Goal: Task Accomplishment & Management: Use online tool/utility

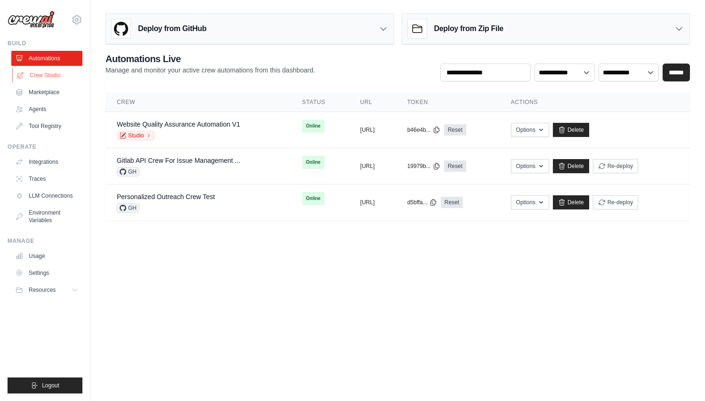
click at [53, 77] on link "Crew Studio" at bounding box center [47, 75] width 71 height 15
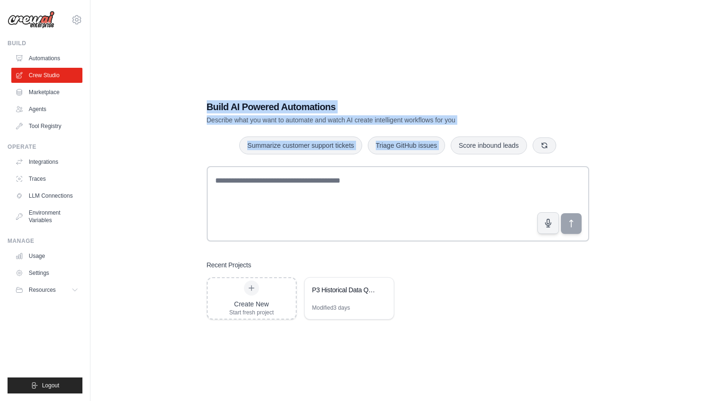
drag, startPoint x: 204, startPoint y: 110, endPoint x: 487, endPoint y: 125, distance: 282.6
click at [487, 125] on div "Build AI Powered Automations Describe what you want to automate and watch AI cr…" at bounding box center [397, 210] width 405 height 250
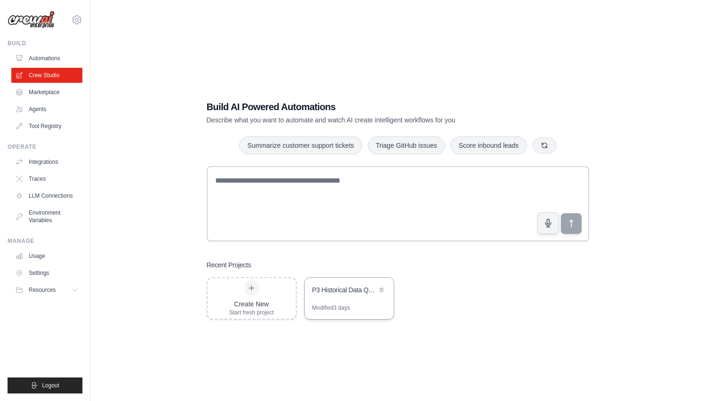
click at [326, 295] on div "P3 Historical Data Query System" at bounding box center [344, 290] width 65 height 11
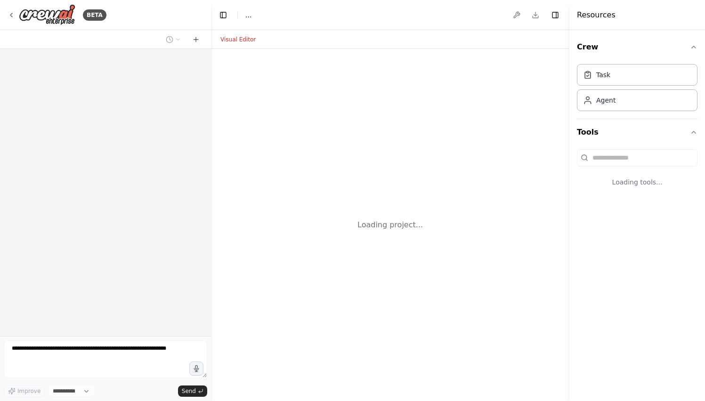
select select "****"
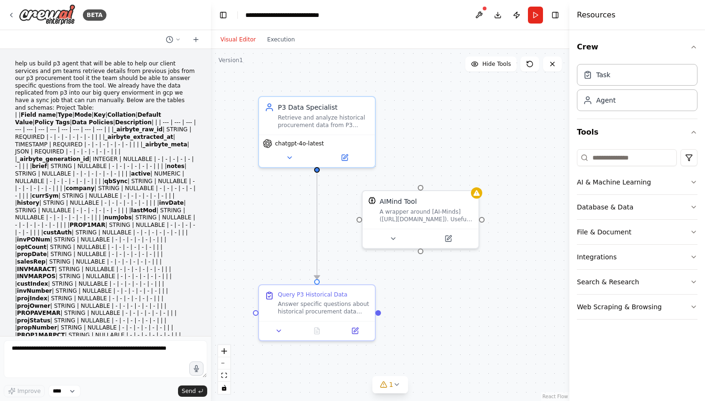
scroll to position [2743, 0]
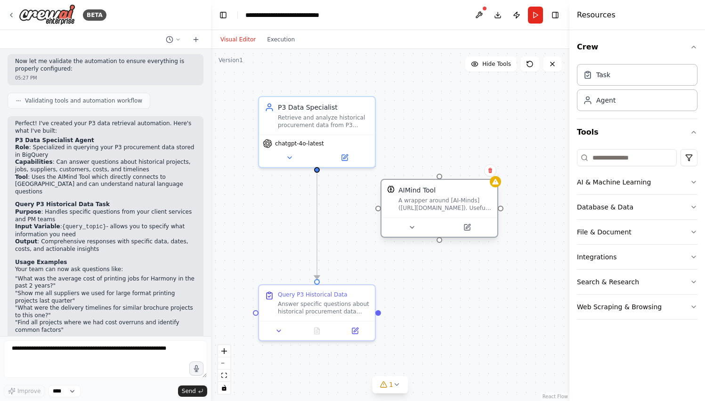
drag, startPoint x: 407, startPoint y: 214, endPoint x: 421, endPoint y: 206, distance: 16.2
click at [421, 206] on div "A wrapper around [AI-Minds](https://mindsdb.com/minds). Useful for when you nee…" at bounding box center [445, 204] width 93 height 15
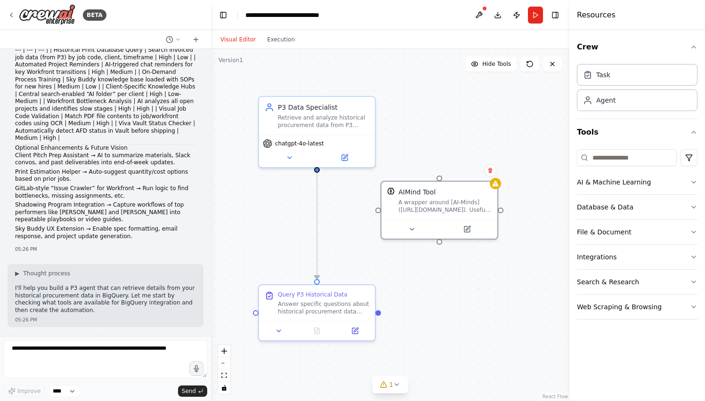
scroll to position [2255, 0]
drag, startPoint x: 444, startPoint y: 213, endPoint x: 455, endPoint y: 213, distance: 10.4
click at [455, 213] on div "AIMind Tool A wrapper around [AI-Minds](https://mindsdb.com/minds). Useful for …" at bounding box center [449, 199] width 116 height 38
click at [424, 197] on div "A wrapper around [AI-Minds](https://mindsdb.com/minds). Useful for when you nee…" at bounding box center [454, 204] width 93 height 15
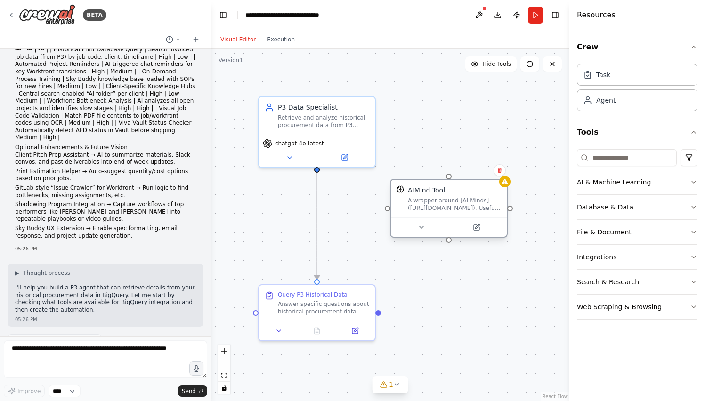
click at [424, 197] on div "A wrapper around [AI-Minds](https://mindsdb.com/minds). Useful for when you nee…" at bounding box center [454, 204] width 93 height 15
click at [11, 15] on icon at bounding box center [12, 15] width 8 height 8
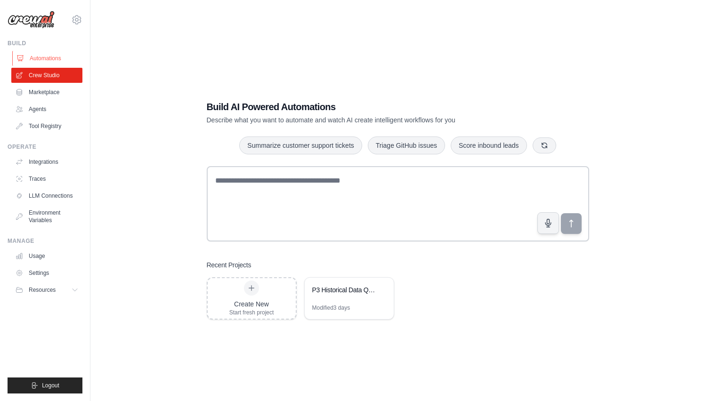
click at [61, 56] on link "Automations" at bounding box center [47, 58] width 71 height 15
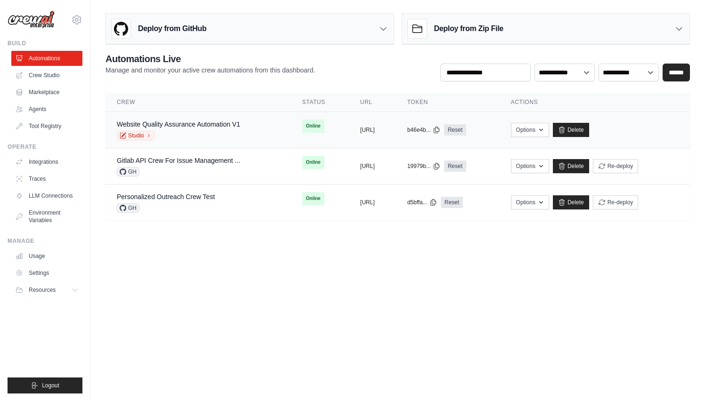
click at [168, 131] on div "Studio" at bounding box center [178, 135] width 123 height 9
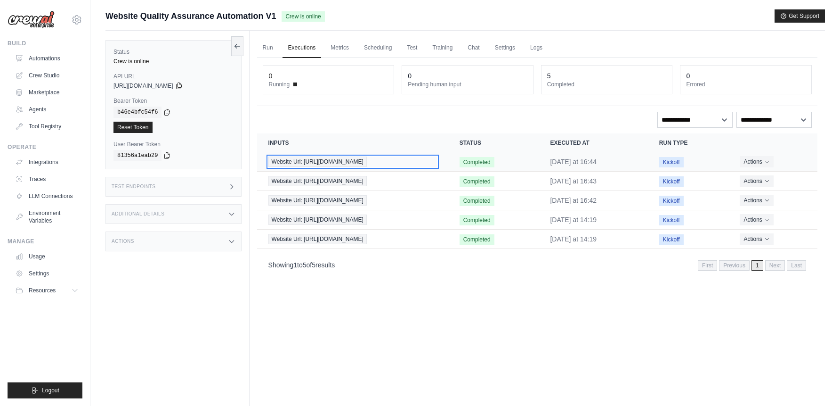
click at [346, 160] on span "Website Url: [URL][DOMAIN_NAME]" at bounding box center [318, 161] width 98 height 10
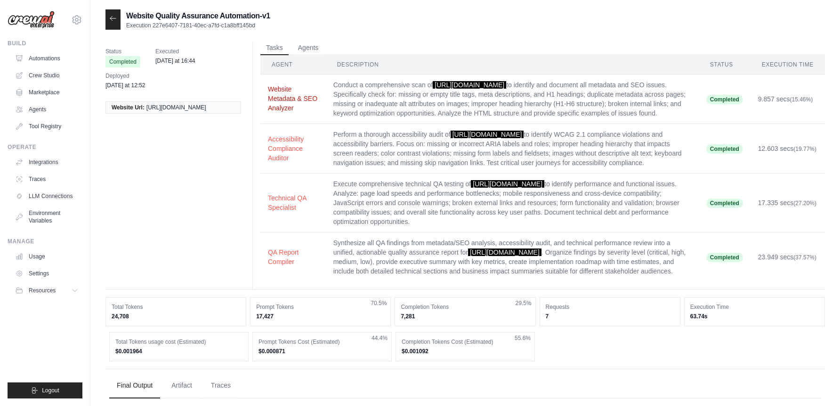
drag, startPoint x: 264, startPoint y: 91, endPoint x: 312, endPoint y: 115, distance: 54.1
click at [313, 115] on td "Website Metadata & SEO Analyzer" at bounding box center [293, 98] width 65 height 49
drag, startPoint x: 263, startPoint y: 154, endPoint x: 314, endPoint y: 184, distance: 58.5
click at [314, 173] on td "Accessibility Compliance Auditor" at bounding box center [293, 148] width 65 height 49
drag, startPoint x: 265, startPoint y: 213, endPoint x: 311, endPoint y: 232, distance: 49.9
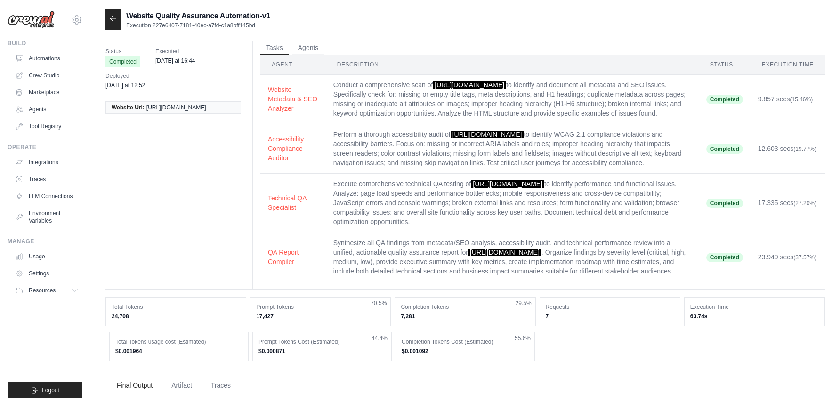
click at [312, 232] on td "Technical QA Specialist" at bounding box center [293, 202] width 65 height 59
drag, startPoint x: 265, startPoint y: 273, endPoint x: 314, endPoint y: 290, distance: 51.6
click at [314, 282] on td "QA Report Compiler" at bounding box center [293, 256] width 65 height 49
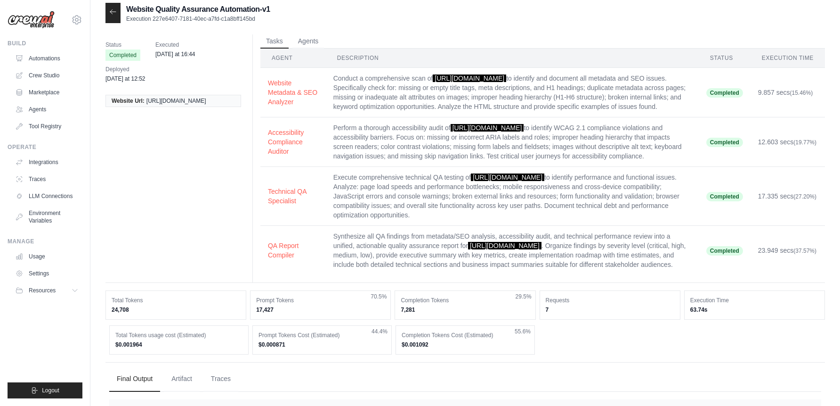
scroll to position [7, 0]
drag, startPoint x: 335, startPoint y: 77, endPoint x: 417, endPoint y: 115, distance: 89.8
click at [418, 114] on td "Conduct a comprehensive scan of [URL][DOMAIN_NAME] to identify and document all…" at bounding box center [512, 91] width 373 height 49
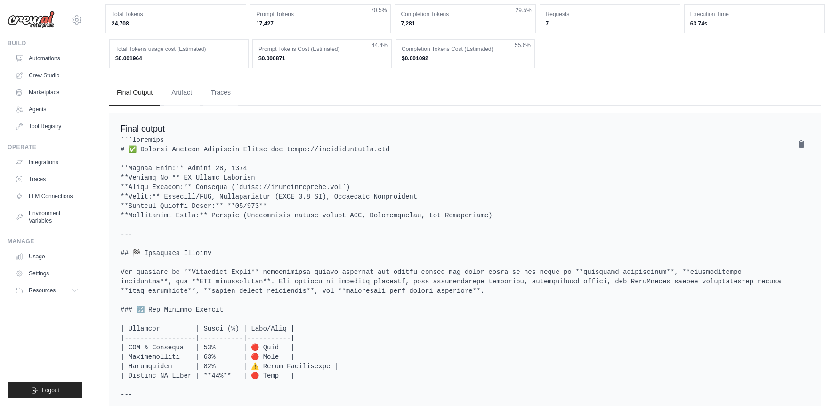
scroll to position [296, 0]
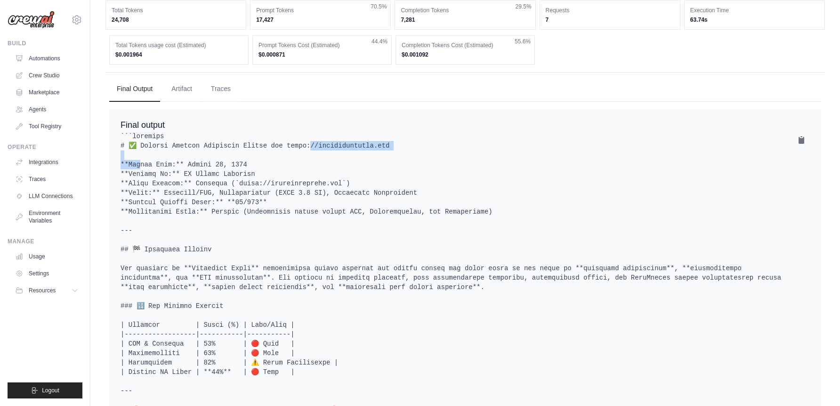
drag, startPoint x: 403, startPoint y: 179, endPoint x: 288, endPoint y: 177, distance: 114.5
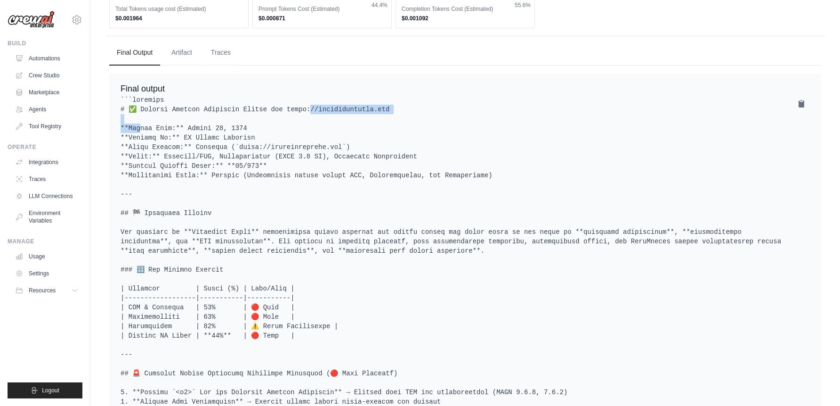
scroll to position [335, 0]
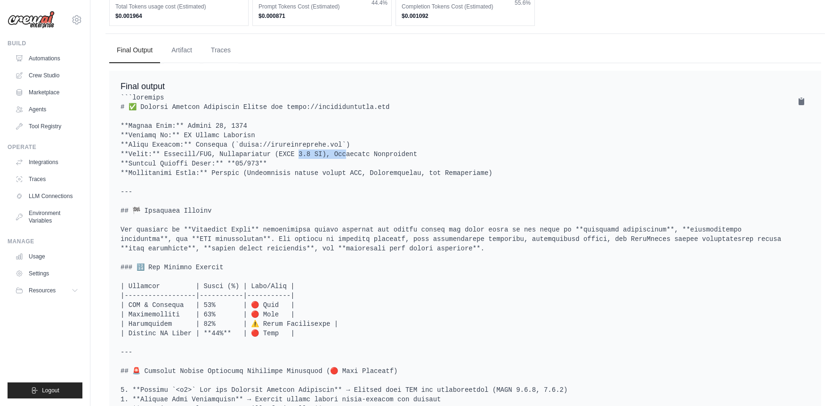
drag, startPoint x: 276, startPoint y: 184, endPoint x: 318, endPoint y: 183, distance: 42.4
drag, startPoint x: 367, startPoint y: 199, endPoint x: 322, endPoint y: 197, distance: 45.2
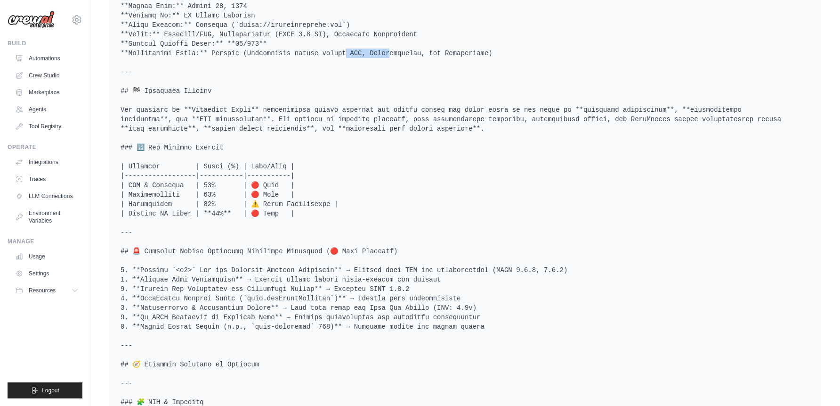
scroll to position [0, 0]
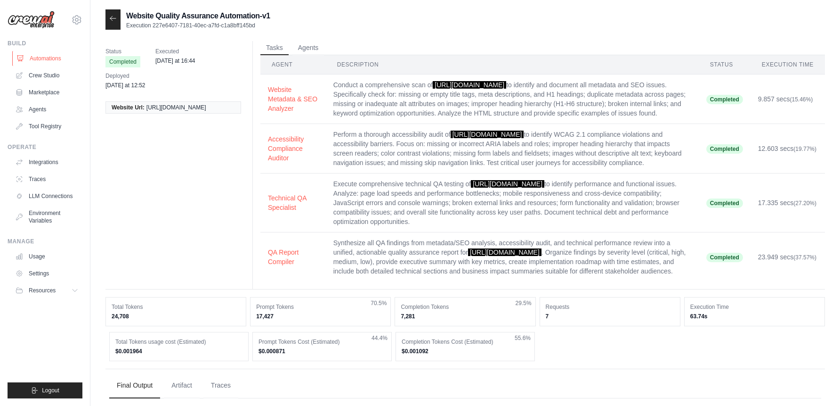
click at [66, 55] on link "Automations" at bounding box center [47, 58] width 71 height 15
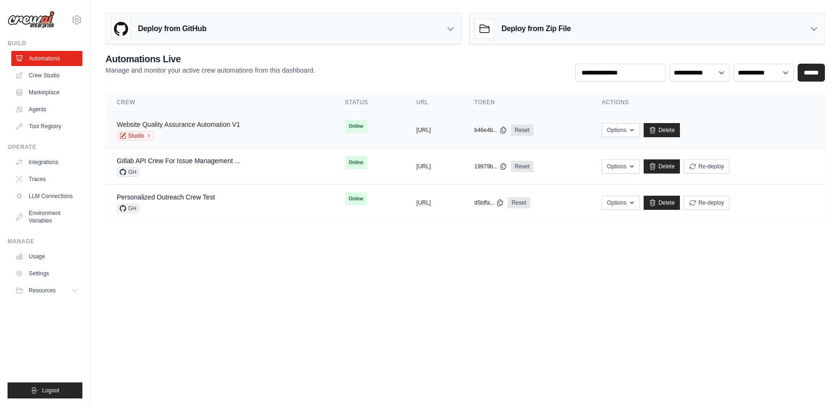
click at [187, 124] on link "Website Quality Assurance Automation V1" at bounding box center [178, 125] width 123 height 8
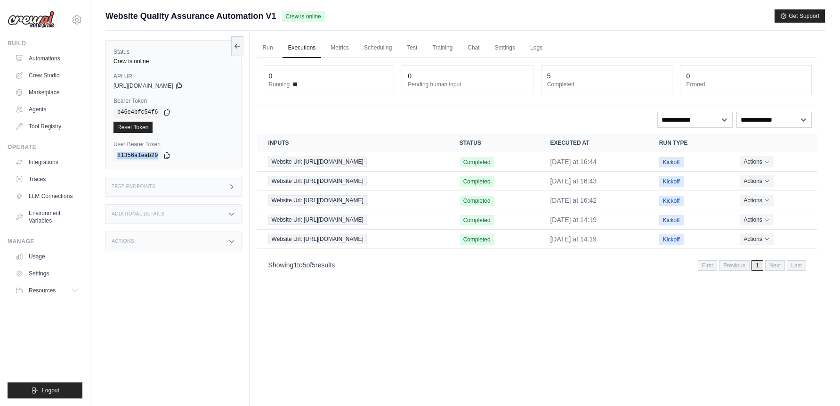
drag, startPoint x: 114, startPoint y: 156, endPoint x: 160, endPoint y: 158, distance: 45.8
click at [161, 158] on code "81356a1eab29" at bounding box center [138, 155] width 48 height 11
click at [313, 163] on span "Website Url: https://deerfieldgroup.com" at bounding box center [318, 161] width 98 height 10
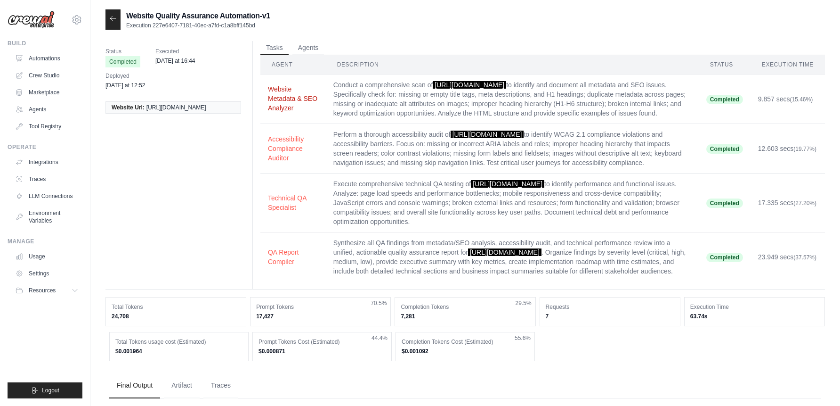
click at [295, 110] on button "Website Metadata & SEO Analyzer" at bounding box center [293, 98] width 50 height 28
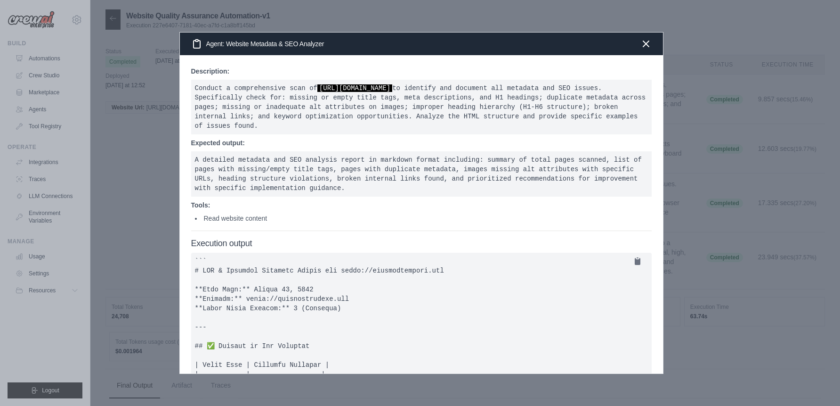
click at [202, 83] on pre "Conduct a comprehensive scan of [URL][DOMAIN_NAME] to identify and document all…" at bounding box center [421, 107] width 461 height 55
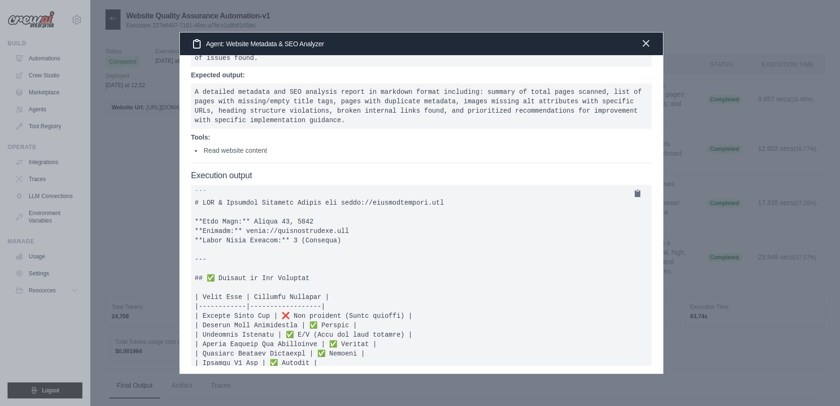
click at [646, 44] on icon "button" at bounding box center [646, 44] width 6 height 6
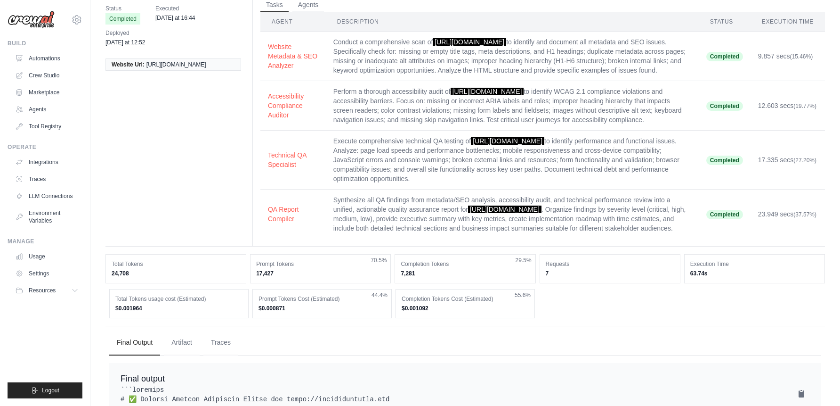
scroll to position [47, 0]
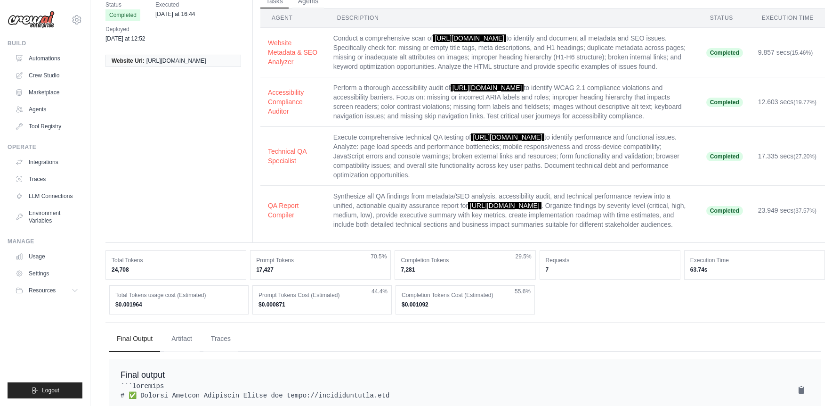
drag, startPoint x: 437, startPoint y: 306, endPoint x: 395, endPoint y: 295, distance: 43.0
click at [395, 279] on div "Completion Tokens 7,281 29.5%" at bounding box center [465, 264] width 141 height 29
drag, startPoint x: 445, startPoint y: 336, endPoint x: 384, endPoint y: 333, distance: 60.9
click at [384, 314] on div "Total Tokens usage cost (Estimated) $0.001964 Prompt Tokens Cost (Estimated) $0…" at bounding box center [465, 299] width 712 height 29
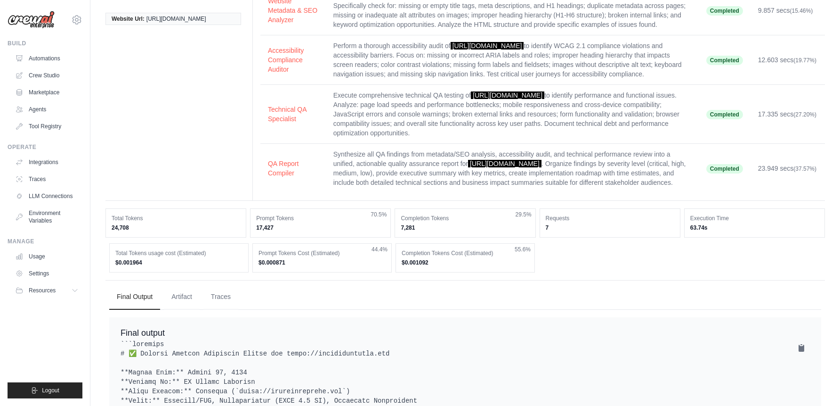
scroll to position [0, 0]
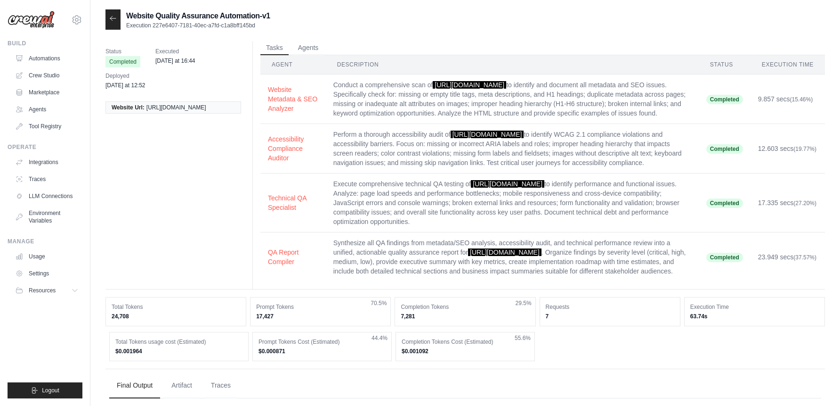
click at [78, 25] on div "[PERSON_NAME][EMAIL_ADDRESS][PERSON_NAME][DOMAIN_NAME] Settings" at bounding box center [45, 15] width 75 height 30
click at [78, 20] on icon at bounding box center [76, 19] width 3 height 3
click at [59, 63] on link "Settings" at bounding box center [76, 63] width 83 height 17
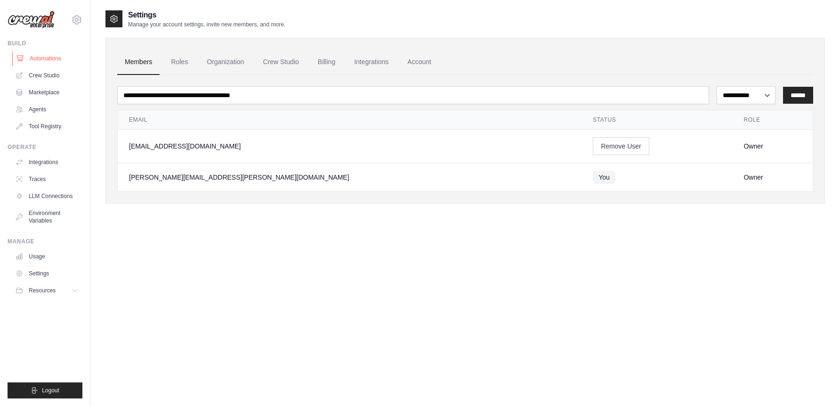
click at [49, 59] on link "Automations" at bounding box center [47, 58] width 71 height 15
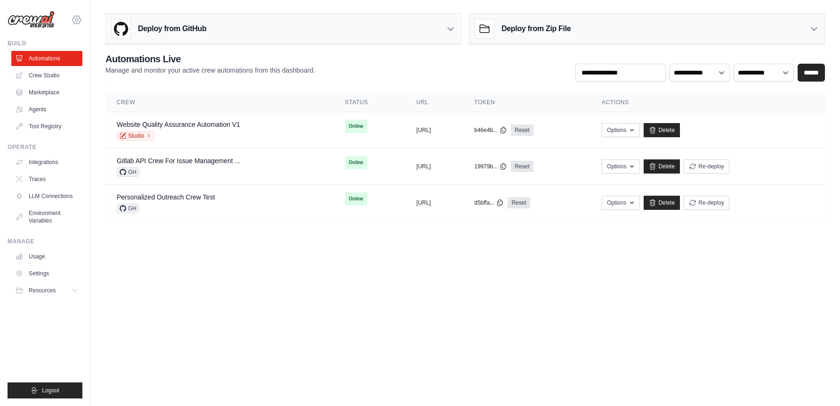
click at [80, 16] on icon at bounding box center [76, 19] width 11 height 11
click at [63, 62] on link "Settings" at bounding box center [76, 63] width 83 height 17
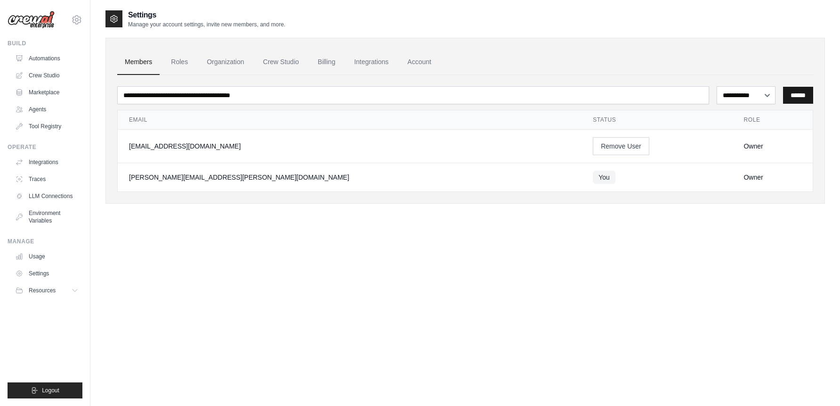
click at [802, 93] on input "******" at bounding box center [798, 95] width 30 height 17
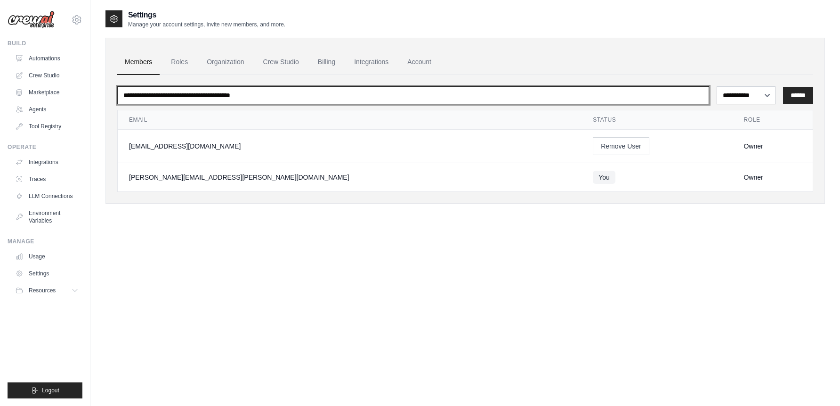
paste input "**********"
type input "**********"
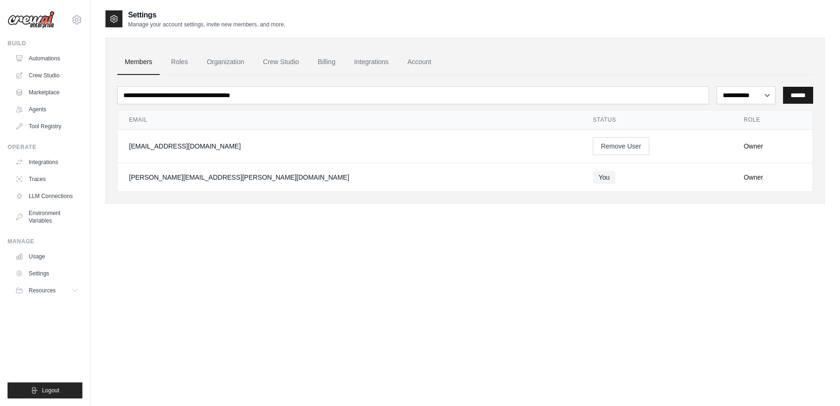
click at [795, 93] on input "******" at bounding box center [798, 95] width 30 height 17
click at [795, 95] on input "******" at bounding box center [798, 95] width 30 height 17
click at [741, 98] on select "**********" at bounding box center [746, 95] width 59 height 18
click at [793, 96] on input "******" at bounding box center [798, 95] width 30 height 17
click at [801, 96] on input "******" at bounding box center [798, 95] width 30 height 17
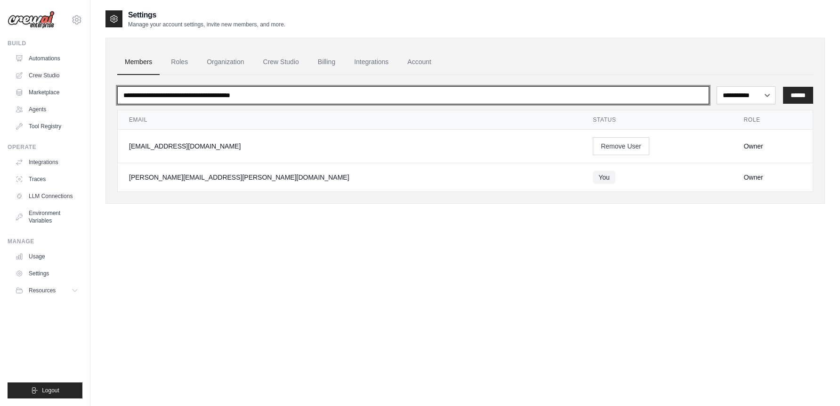
paste input "**********"
type input "**********"
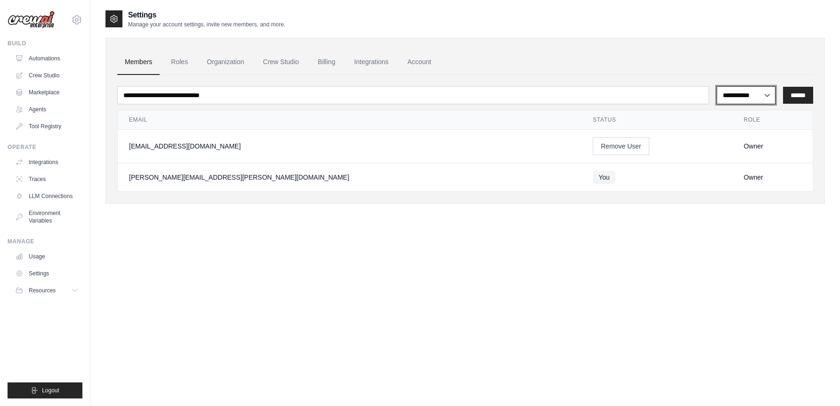
click at [769, 94] on select "**********" at bounding box center [746, 95] width 59 height 18
select select "*****"
click at [717, 86] on select "**********" at bounding box center [746, 95] width 59 height 18
click at [801, 98] on input "******" at bounding box center [798, 95] width 30 height 17
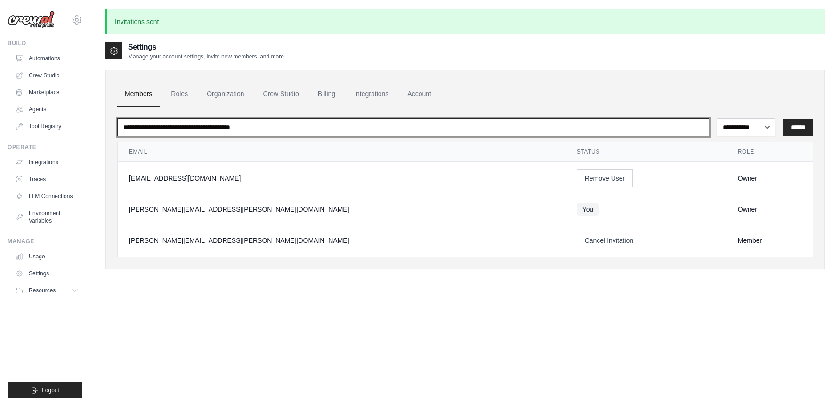
click at [268, 129] on input "email" at bounding box center [413, 127] width 592 height 18
paste input "**********"
type input "**********"
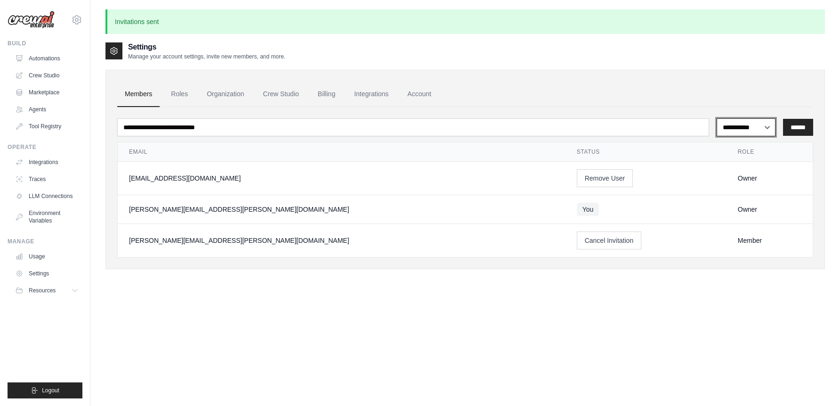
click at [767, 122] on select "**********" at bounding box center [746, 127] width 59 height 18
select select "*****"
click at [717, 118] on select "**********" at bounding box center [746, 127] width 59 height 18
click at [806, 132] on input "******" at bounding box center [798, 127] width 30 height 17
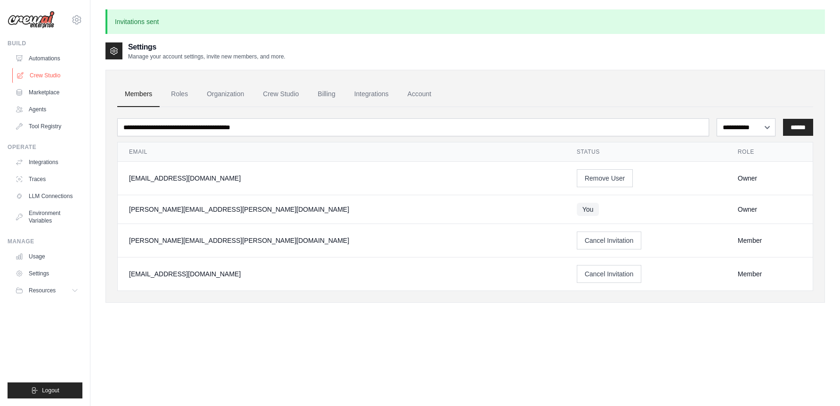
click at [58, 72] on link "Crew Studio" at bounding box center [47, 75] width 71 height 15
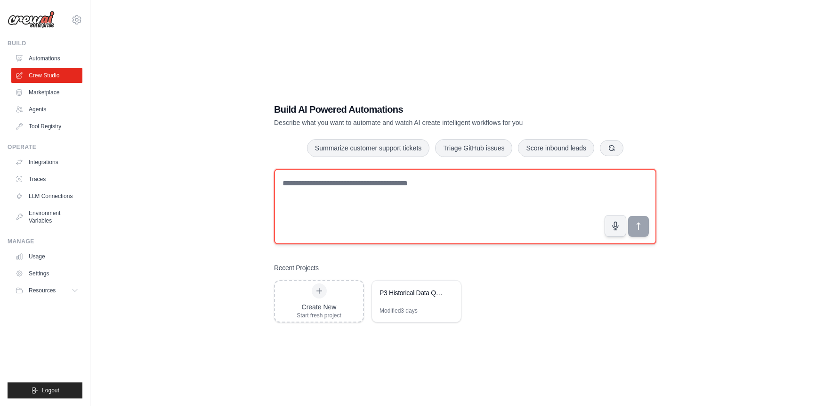
click at [332, 202] on textarea at bounding box center [465, 206] width 383 height 75
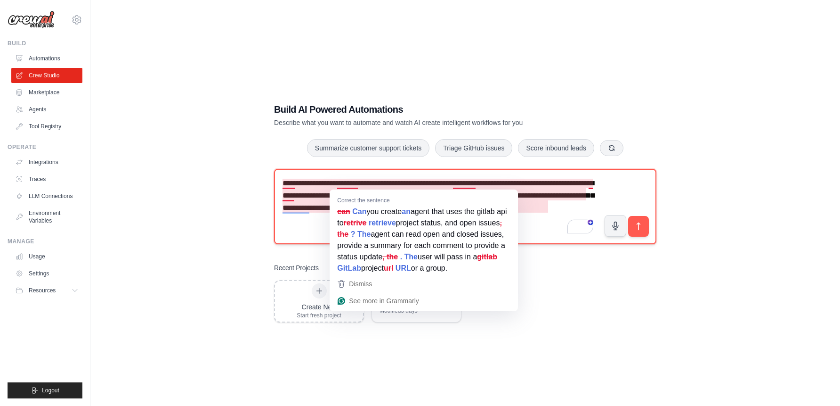
click at [353, 187] on textarea "**********" at bounding box center [465, 206] width 383 height 75
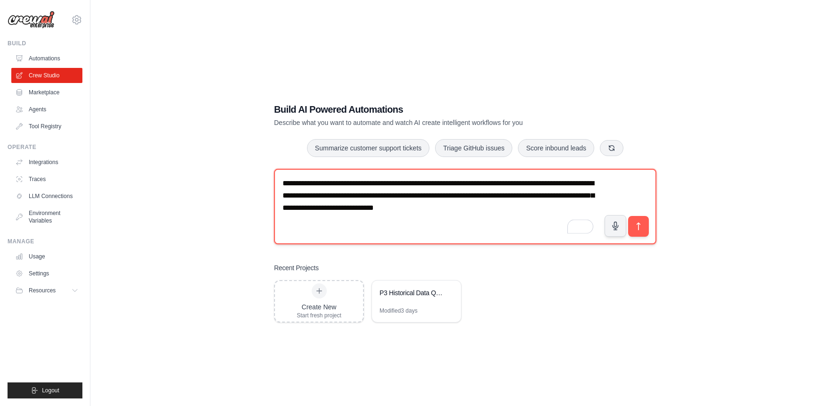
click at [416, 200] on textarea "**********" at bounding box center [465, 206] width 383 height 75
click at [399, 210] on textarea "**********" at bounding box center [465, 206] width 383 height 75
click at [557, 206] on textarea "**********" at bounding box center [465, 206] width 383 height 75
click at [605, 206] on textarea "**********" at bounding box center [465, 206] width 383 height 75
click at [480, 224] on textarea "**********" at bounding box center [465, 206] width 383 height 75
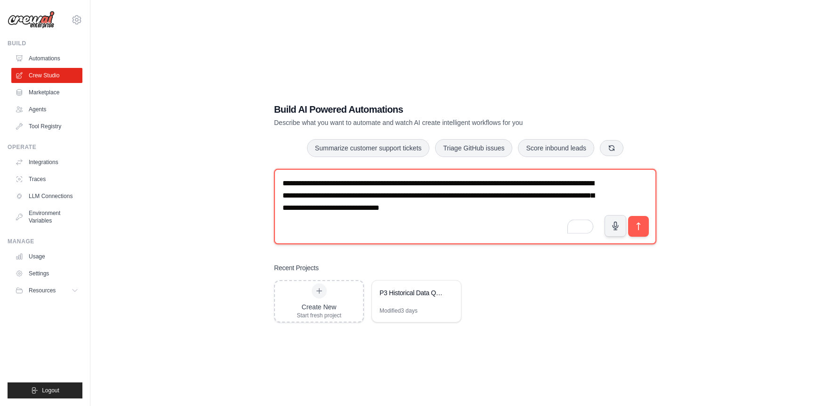
click at [480, 224] on textarea "**********" at bounding box center [465, 206] width 383 height 75
type textarea "**********"
click at [371, 227] on textarea "**********" at bounding box center [465, 206] width 383 height 75
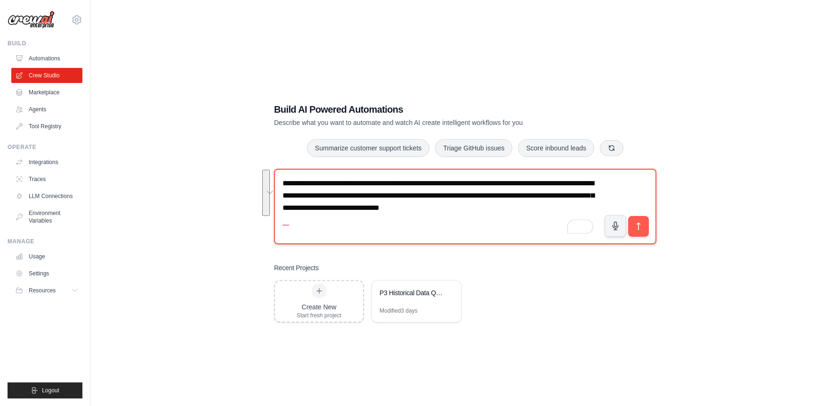
click at [371, 227] on textarea "**********" at bounding box center [465, 206] width 383 height 75
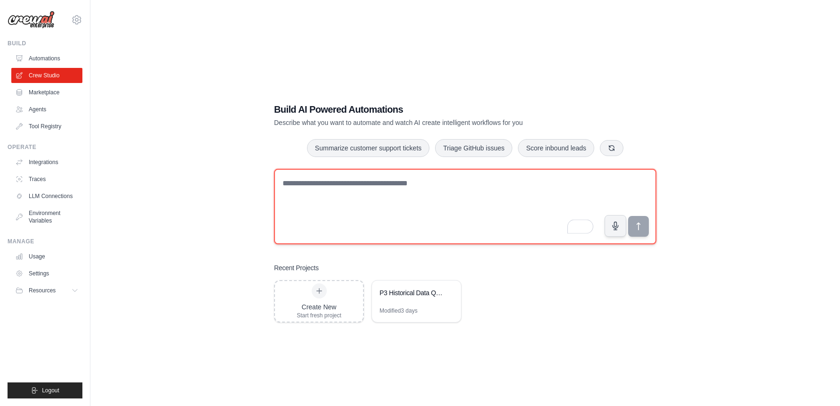
paste textarea "**********"
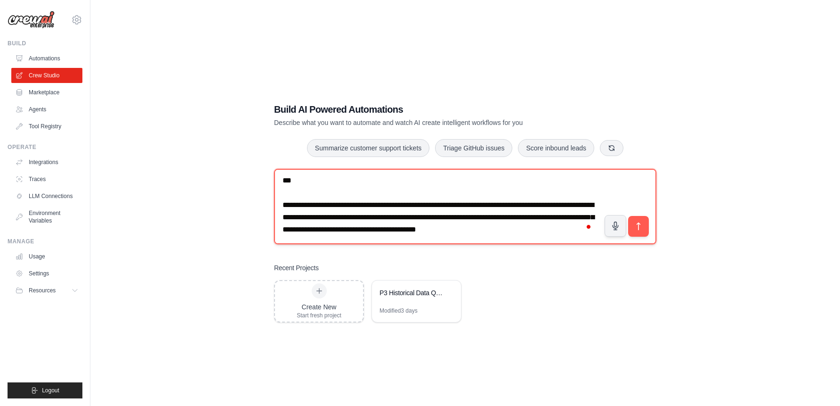
scroll to position [1387, 0]
drag, startPoint x: 330, startPoint y: 230, endPoint x: 278, endPoint y: 196, distance: 61.9
click at [278, 196] on div "juan.vasquez@deerfieldgroup.com Settings Build Automations Crew Studio" at bounding box center [420, 212] width 840 height 424
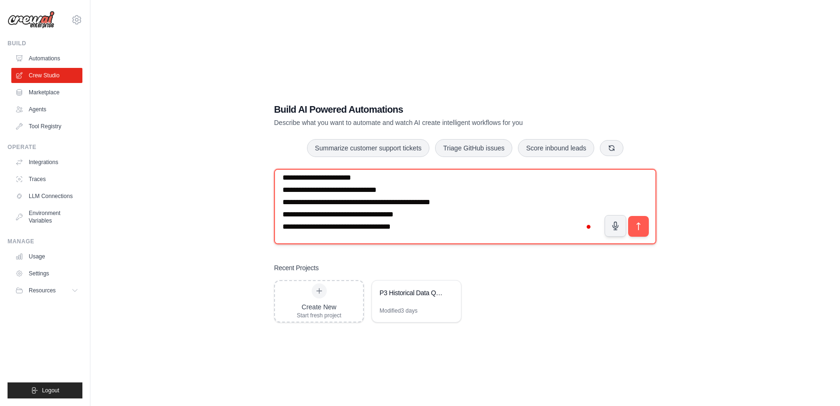
scroll to position [1148, 0]
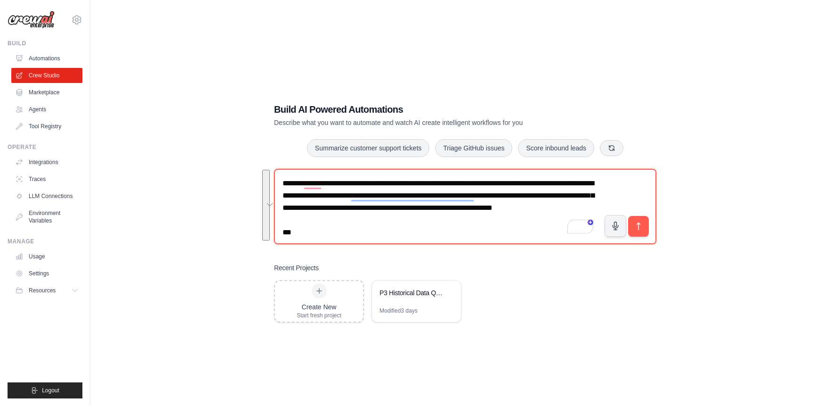
drag, startPoint x: 305, startPoint y: 192, endPoint x: 267, endPoint y: 105, distance: 95.3
click at [267, 105] on div "Build AI Powered Automations Describe what you want to automate and watch AI cr…" at bounding box center [465, 213] width 405 height 250
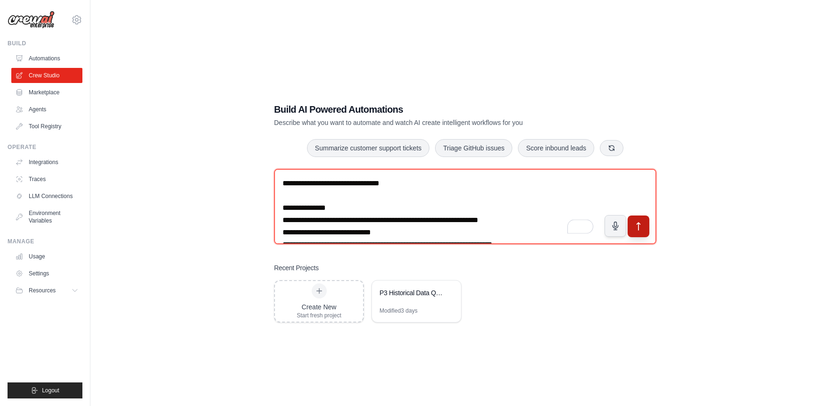
type textarea "**********"
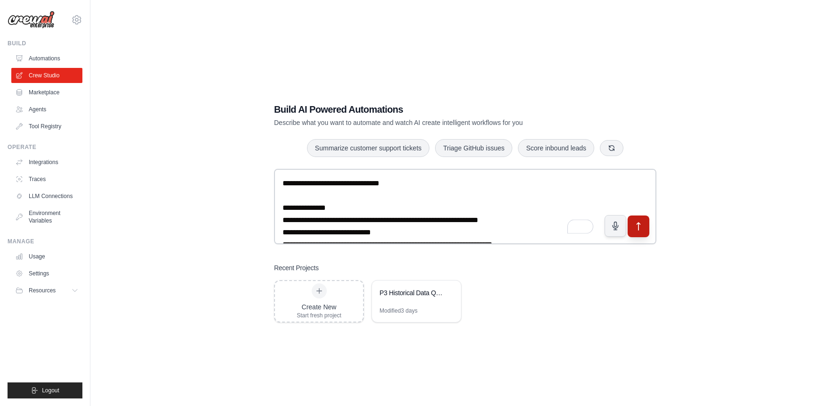
click at [644, 231] on button "submit" at bounding box center [639, 226] width 22 height 22
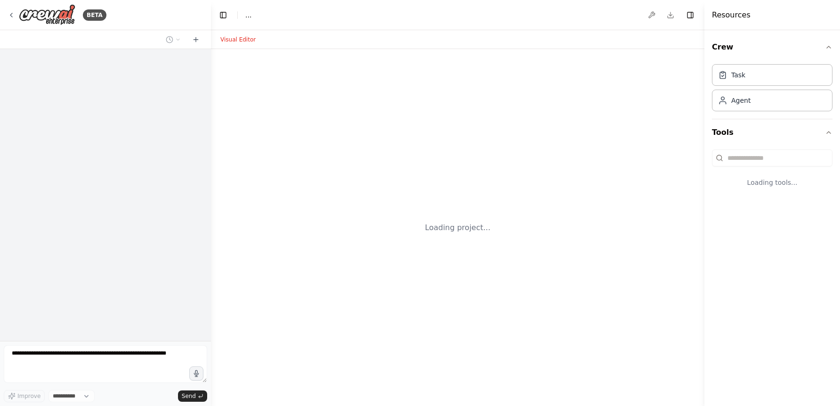
select select "****"
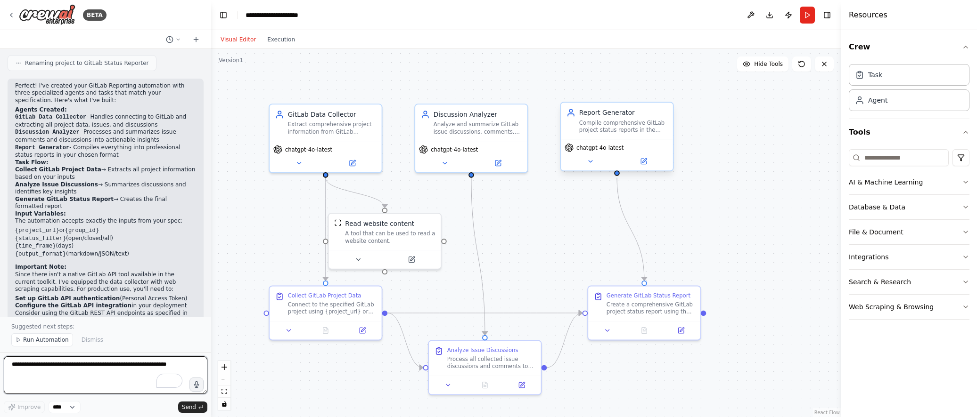
scroll to position [1377, 0]
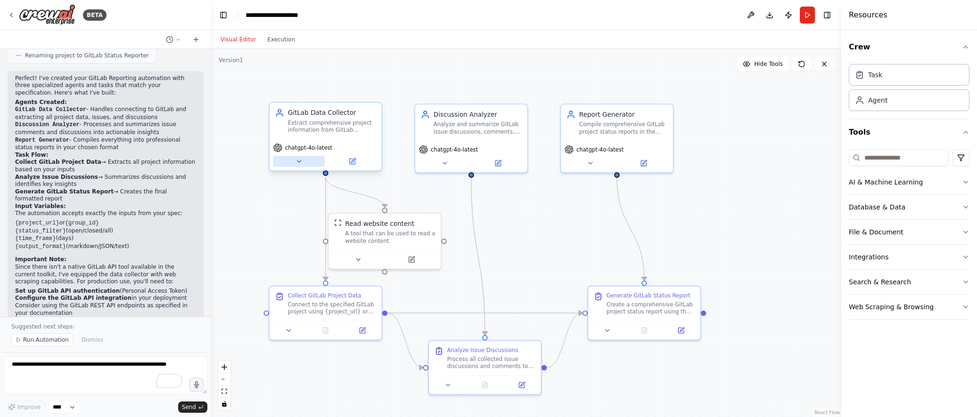
click at [301, 164] on icon at bounding box center [298, 161] width 7 height 7
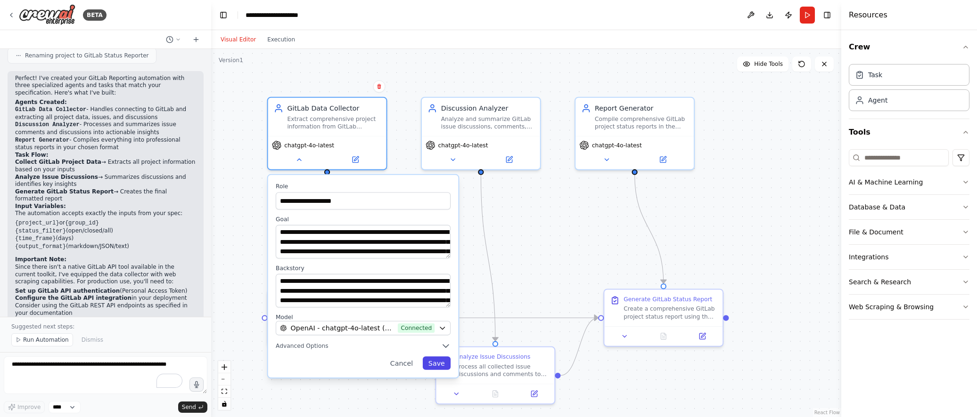
click at [430, 362] on button "Save" at bounding box center [437, 364] width 28 height 14
click at [435, 363] on button "Save" at bounding box center [437, 364] width 28 height 14
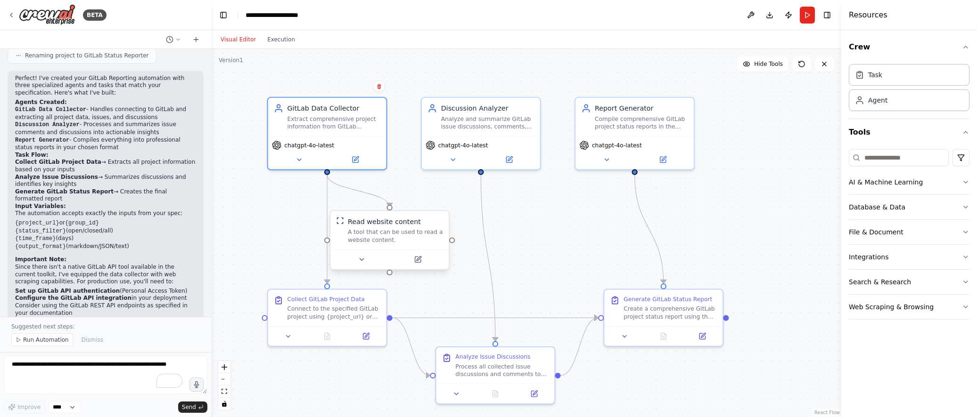
click at [388, 234] on div "A tool that can be used to read a website content." at bounding box center [395, 236] width 95 height 16
drag, startPoint x: 404, startPoint y: 234, endPoint x: 427, endPoint y: 220, distance: 27.2
click at [427, 220] on div "A tool that can be used to read a website content." at bounding box center [419, 227] width 95 height 16
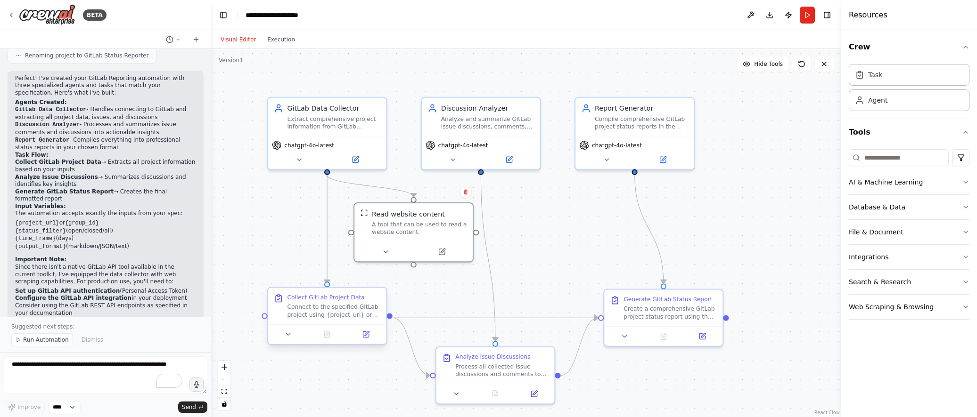
click at [330, 318] on div "Collect GitLab Project Data Connect to the specified GitLab project using {proj…" at bounding box center [327, 306] width 118 height 36
click at [287, 338] on icon at bounding box center [289, 335] width 8 height 8
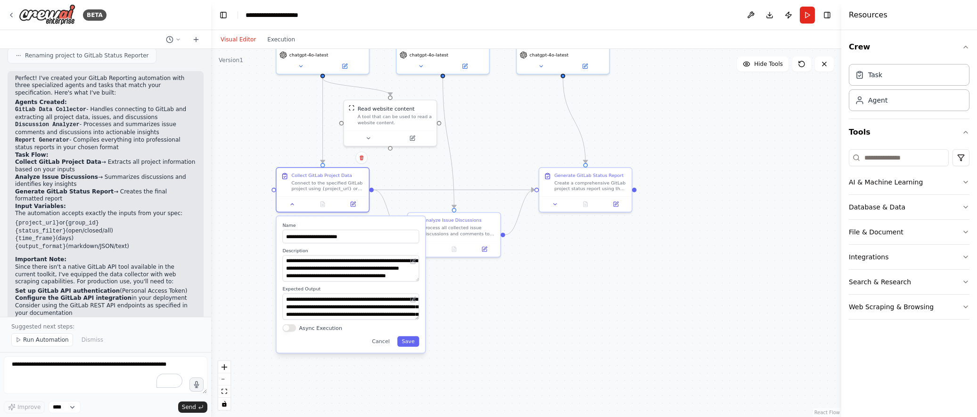
drag, startPoint x: 394, startPoint y: 334, endPoint x: 392, endPoint y: 200, distance: 134.7
click at [392, 198] on div ".deletable-edge-delete-btn { width: 20px; height: 20px; border: 0px solid #ffff…" at bounding box center [526, 233] width 630 height 368
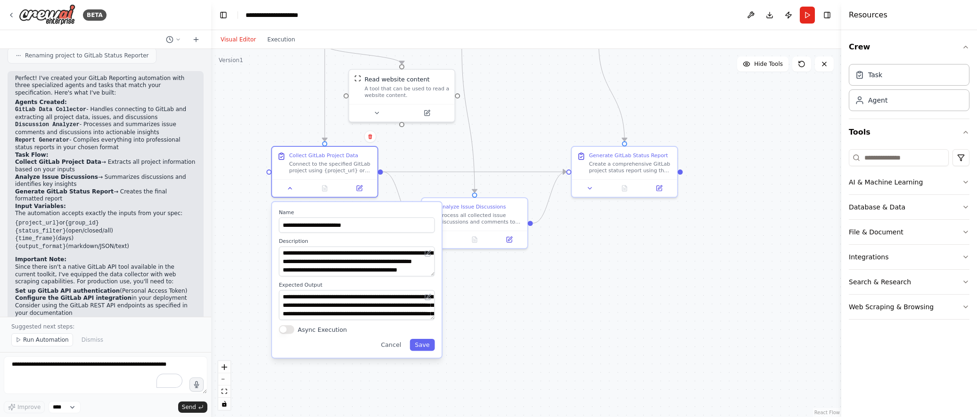
click at [401, 163] on div ".deletable-edge-delete-btn { width: 20px; height: 20px; border: 0px solid #ffff…" at bounding box center [526, 233] width 630 height 368
click at [418, 155] on div ".deletable-edge-delete-btn { width: 20px; height: 20px; border: 0px solid #ffff…" at bounding box center [526, 233] width 630 height 368
click at [420, 345] on button "Save" at bounding box center [421, 345] width 25 height 12
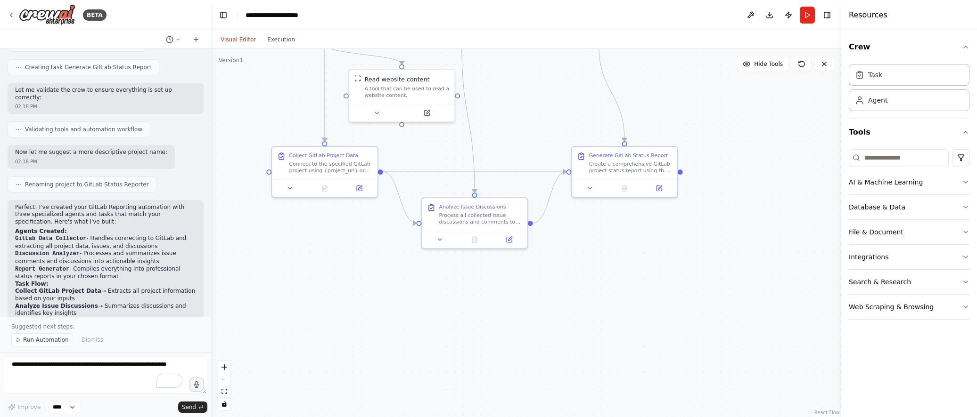
scroll to position [1248, 0]
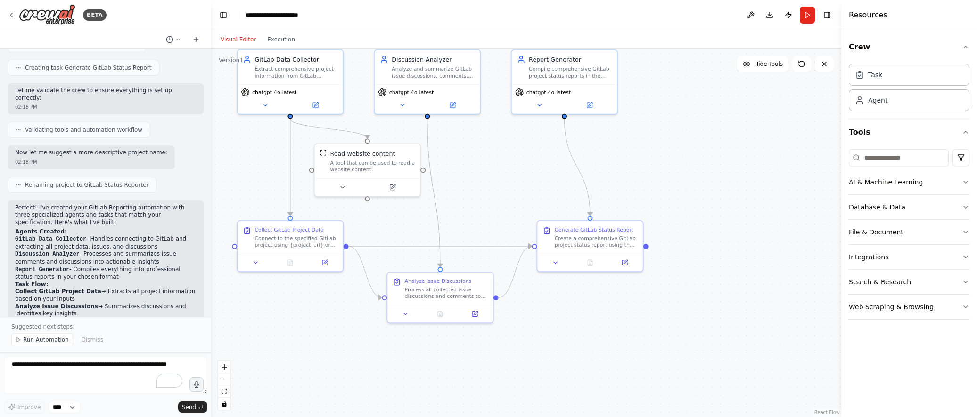
drag, startPoint x: 529, startPoint y: 162, endPoint x: 494, endPoint y: 236, distance: 82.2
click at [494, 236] on div ".deletable-edge-delete-btn { width: 20px; height: 20px; border: 0px solid #ffff…" at bounding box center [526, 233] width 630 height 368
click at [312, 245] on div "Connect to the specified GitLab project using {project_url} or {group_id} and c…" at bounding box center [295, 240] width 83 height 14
click at [556, 247] on div "Generate GitLab Status Report Create a comprehensive GitLab project status repo…" at bounding box center [590, 236] width 106 height 33
click at [557, 266] on button at bounding box center [554, 261] width 29 height 10
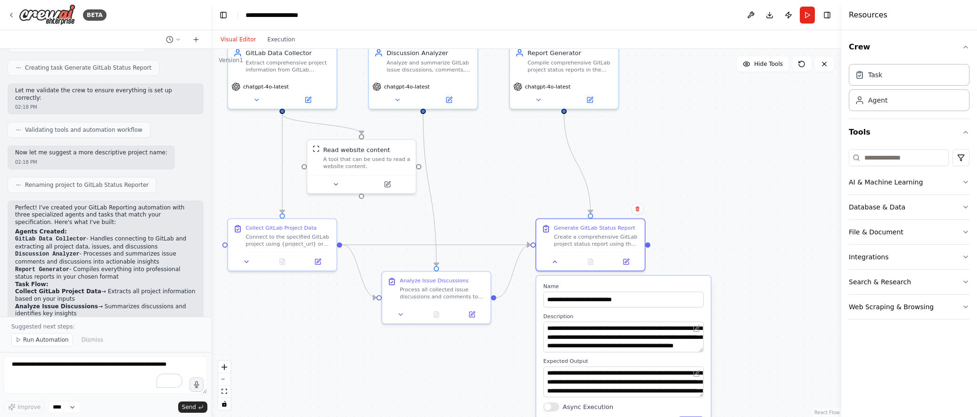
click at [721, 220] on div ".deletable-edge-delete-btn { width: 20px; height: 20px; border: 0px solid #ffff…" at bounding box center [526, 233] width 630 height 368
click at [557, 260] on icon at bounding box center [554, 260] width 7 height 7
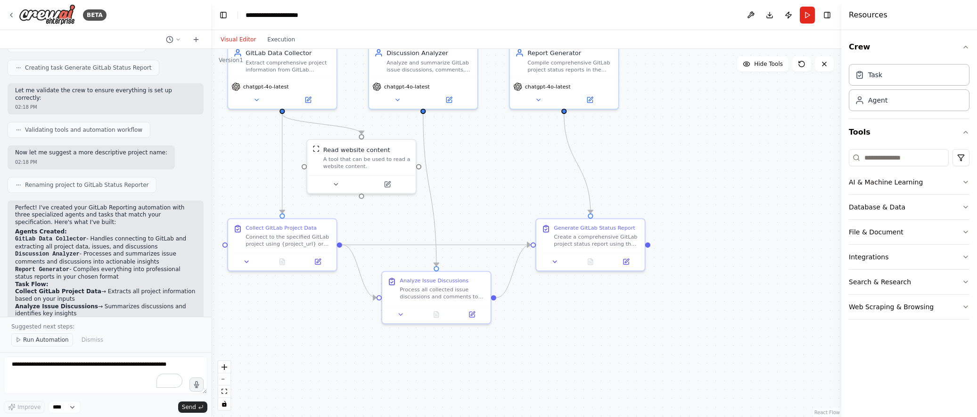
click at [44, 336] on span "Run Automation" at bounding box center [46, 340] width 46 height 8
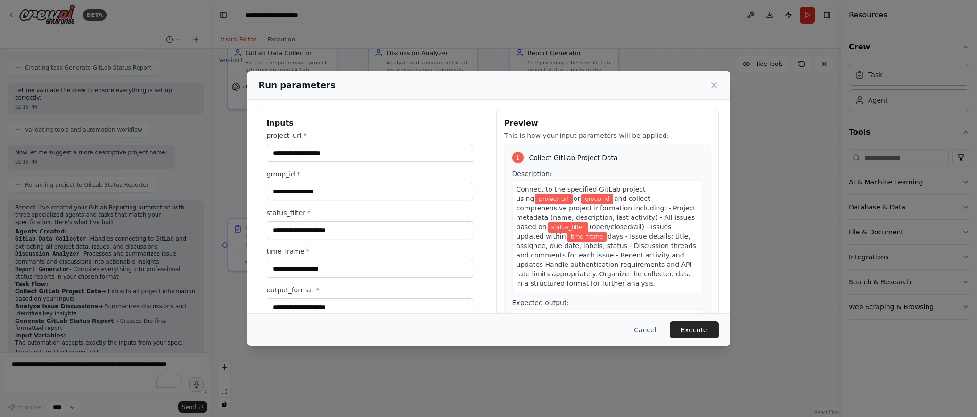
scroll to position [0, 0]
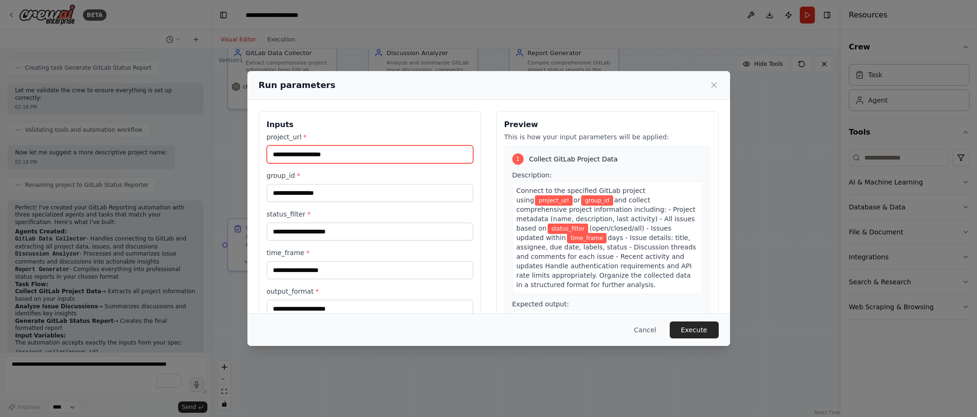
click at [326, 154] on input "project_url *" at bounding box center [370, 155] width 206 height 18
paste input "**********"
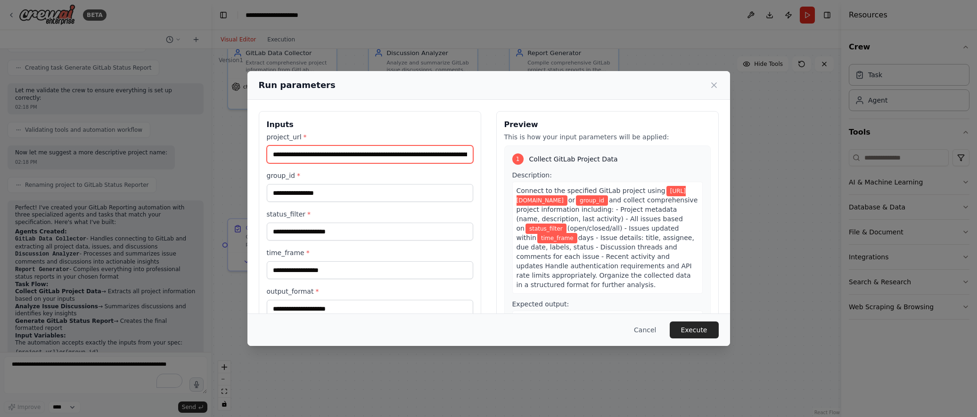
scroll to position [0, 66]
drag, startPoint x: 430, startPoint y: 156, endPoint x: 520, endPoint y: 155, distance: 90.4
click at [520, 155] on div "**********" at bounding box center [489, 222] width 460 height 223
type input "**********"
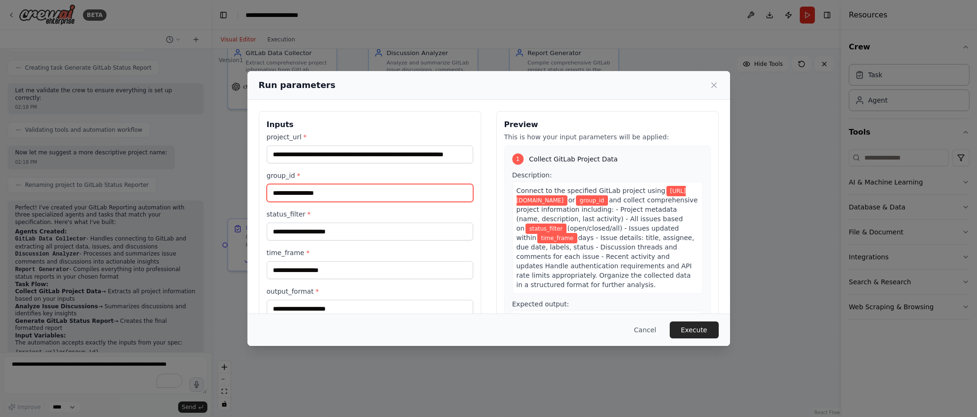
click at [423, 185] on input "group_id *" at bounding box center [370, 193] width 206 height 18
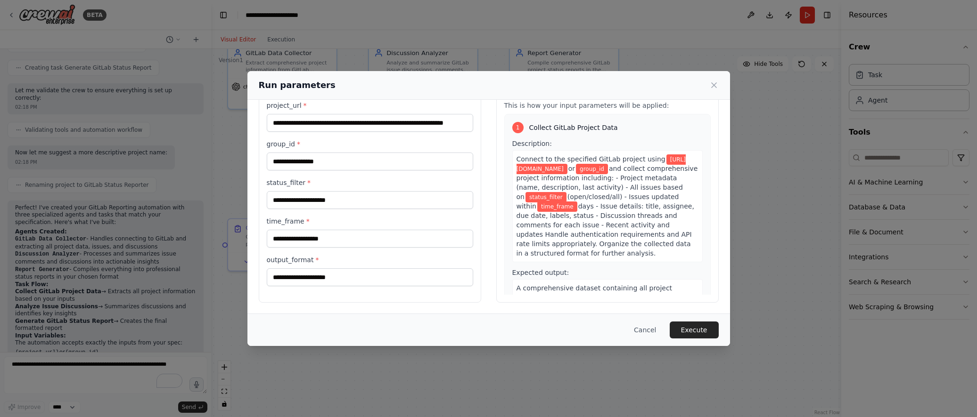
scroll to position [0, 0]
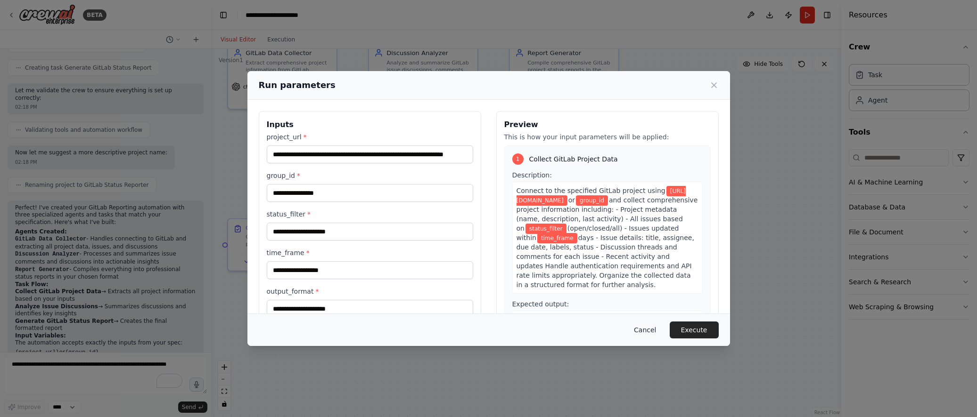
click at [639, 330] on button "Cancel" at bounding box center [644, 330] width 37 height 17
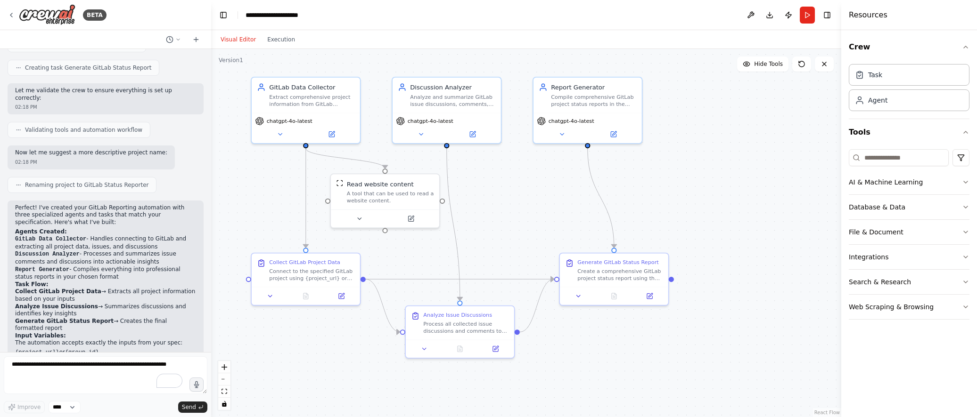
drag, startPoint x: 485, startPoint y: 194, endPoint x: 508, endPoint y: 228, distance: 41.8
click at [508, 228] on div ".deletable-edge-delete-btn { width: 20px; height: 20px; border: 0px solid #ffff…" at bounding box center [526, 233] width 630 height 368
click at [453, 103] on div "Analyze and summarize GitLab issue discussions, comments, and activity threads …" at bounding box center [451, 99] width 85 height 14
click at [566, 112] on div "chatgpt-4o-latest" at bounding box center [587, 127] width 108 height 30
click at [600, 261] on div "Generate GitLab Status Report" at bounding box center [617, 261] width 81 height 7
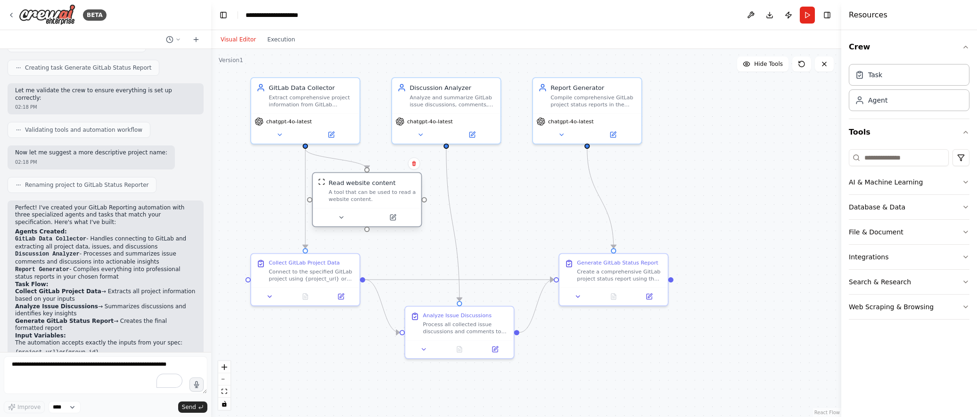
drag, startPoint x: 371, startPoint y: 183, endPoint x: 353, endPoint y: 179, distance: 17.8
click at [353, 179] on div "Read website content" at bounding box center [361, 183] width 67 height 9
click at [753, 17] on button at bounding box center [750, 15] width 15 height 17
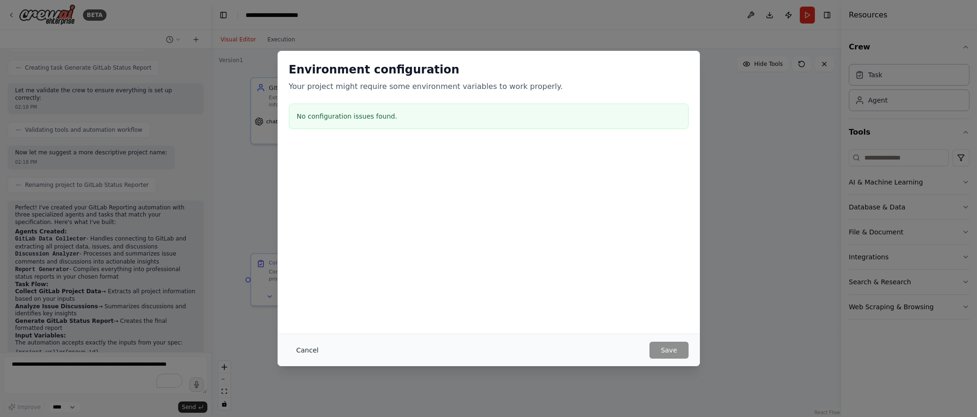
click at [309, 355] on button "Cancel" at bounding box center [307, 350] width 37 height 17
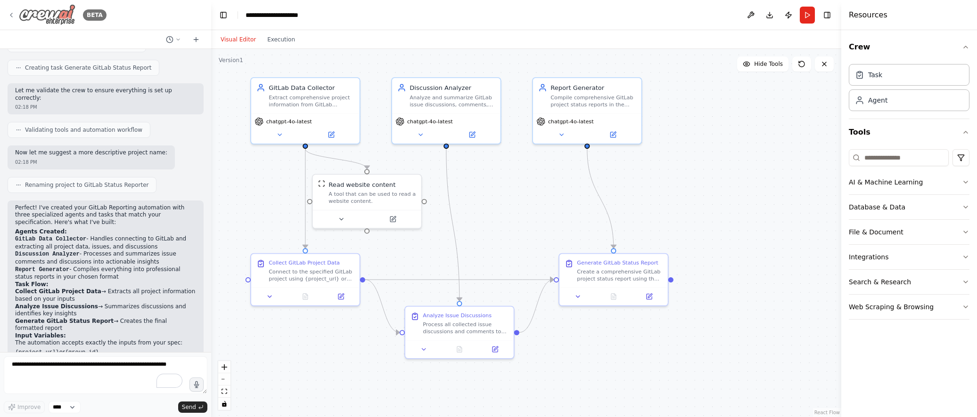
click at [14, 16] on icon at bounding box center [12, 15] width 8 height 8
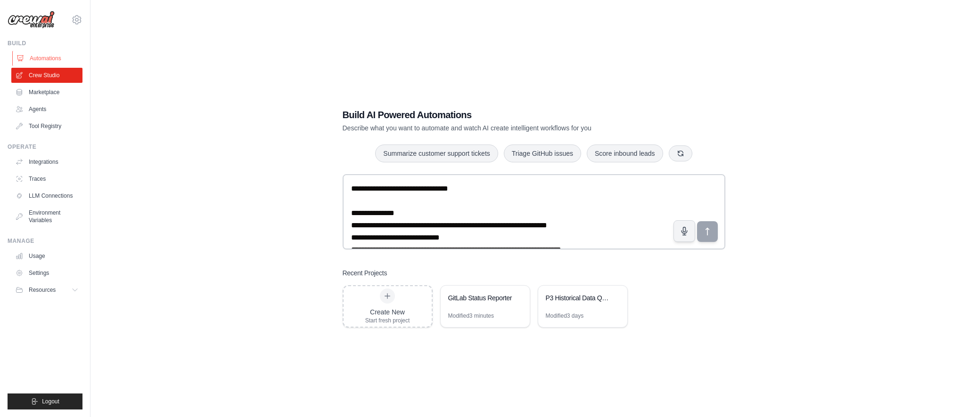
click at [33, 56] on link "Automations" at bounding box center [47, 58] width 71 height 15
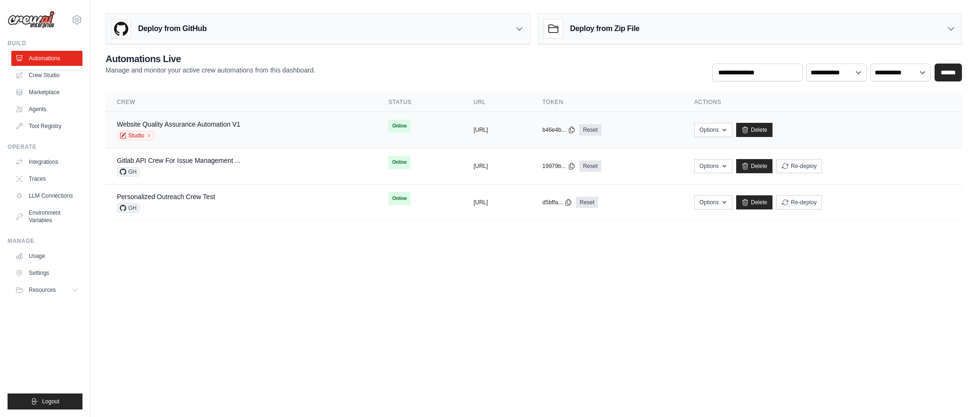
click at [280, 132] on div "Website Quality Assurance Automation V1 Studio" at bounding box center [241, 130] width 249 height 21
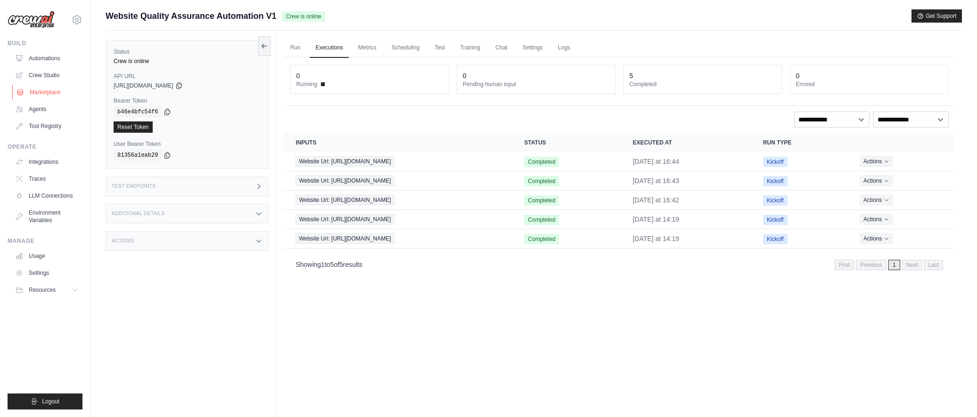
click at [50, 92] on link "Marketplace" at bounding box center [47, 92] width 71 height 15
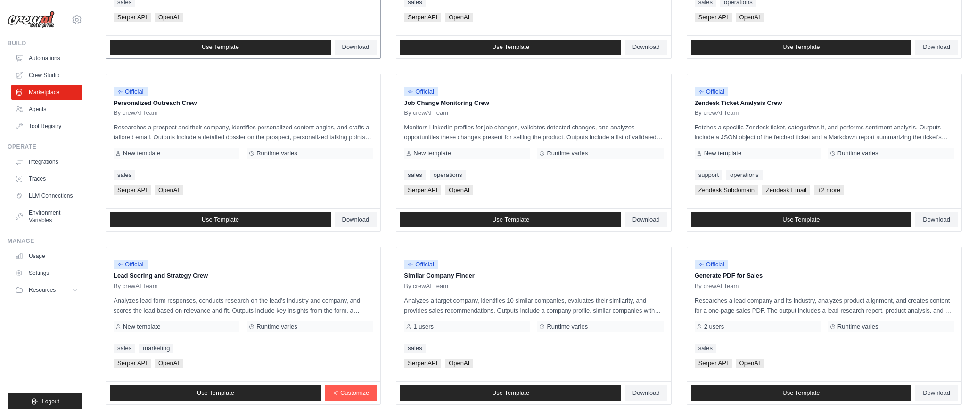
scroll to position [456, 0]
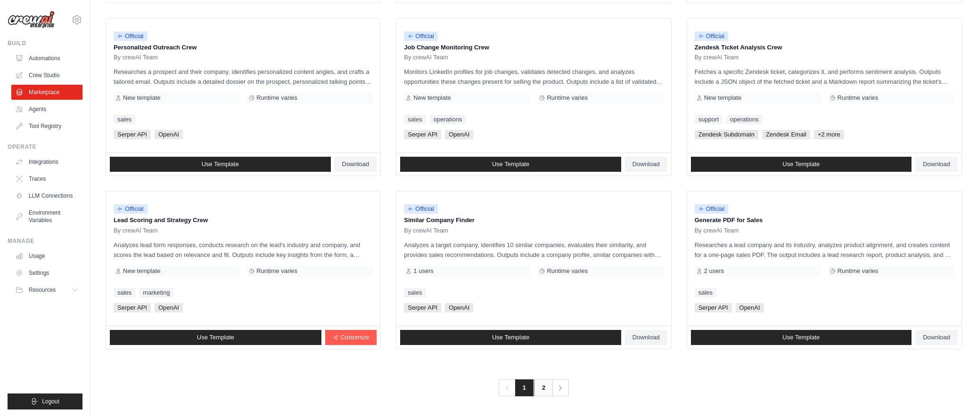
click at [535, 385] on link "2" at bounding box center [543, 388] width 19 height 17
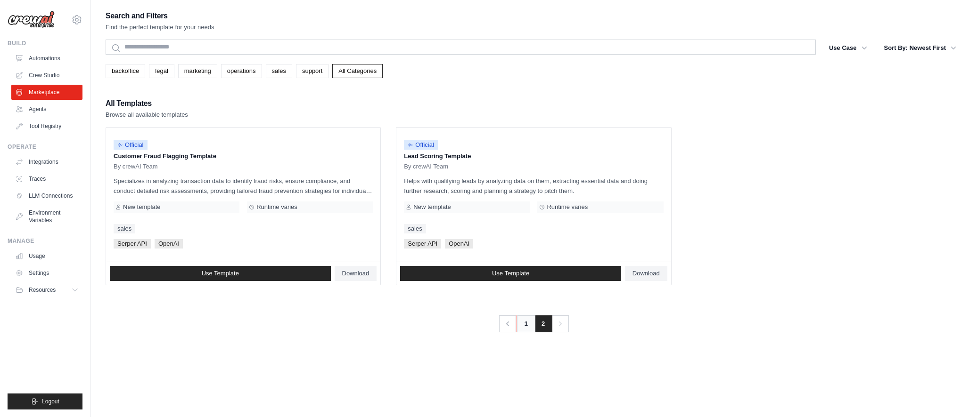
click at [528, 326] on link "1" at bounding box center [525, 324] width 19 height 17
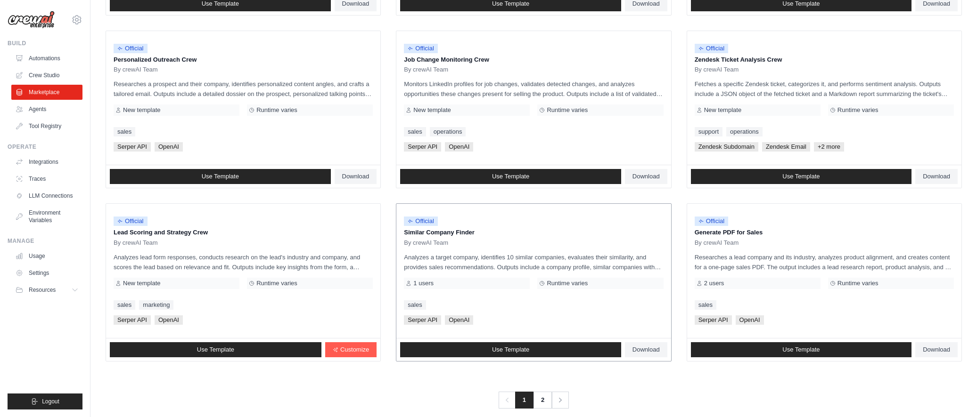
scroll to position [456, 0]
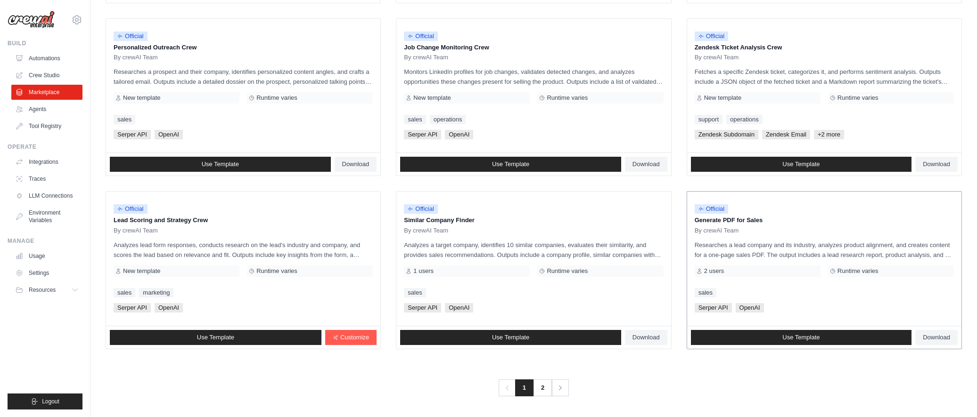
drag, startPoint x: 764, startPoint y: 223, endPoint x: 687, endPoint y: 223, distance: 76.8
click at [687, 223] on div "Official Generate PDF for Sales By crewAI Team Researches a lead company and it…" at bounding box center [824, 259] width 274 height 134
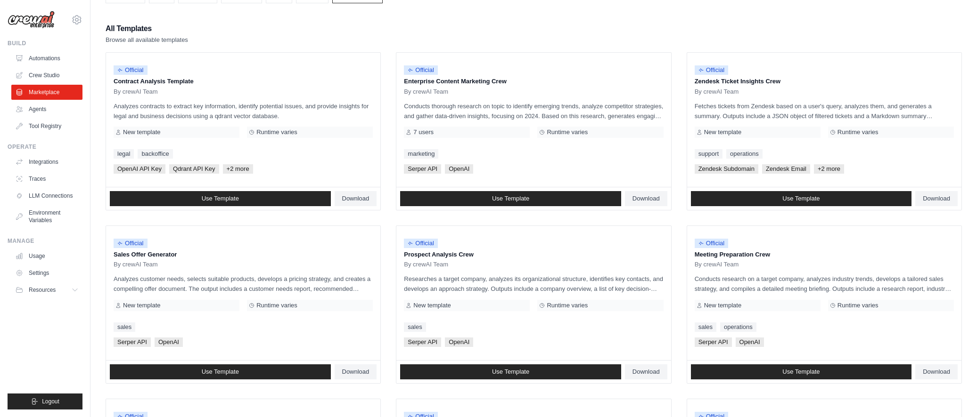
scroll to position [73, 0]
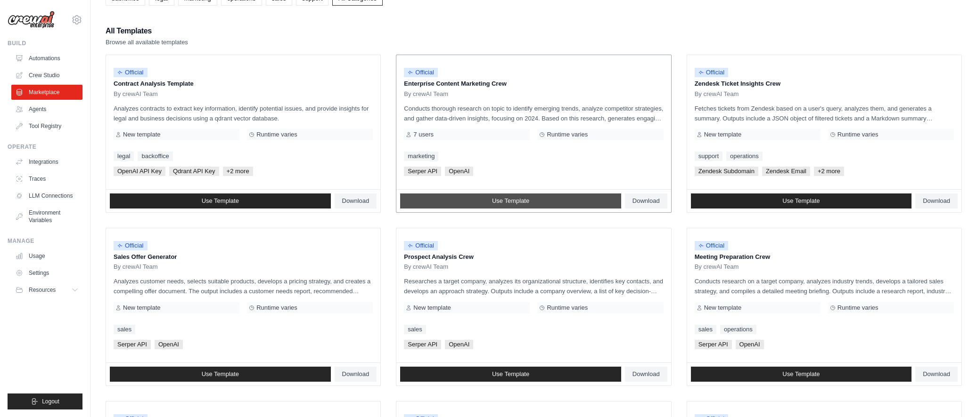
click at [523, 202] on span "Use Template" at bounding box center [510, 201] width 37 height 8
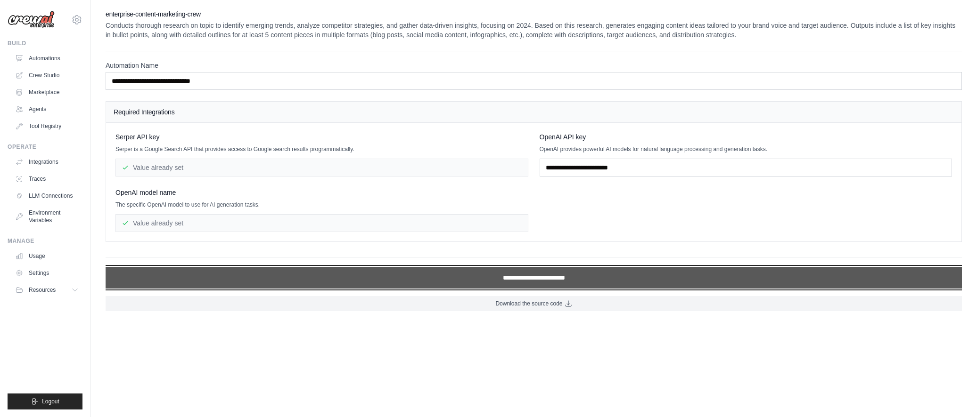
click at [472, 283] on input "**********" at bounding box center [534, 278] width 856 height 22
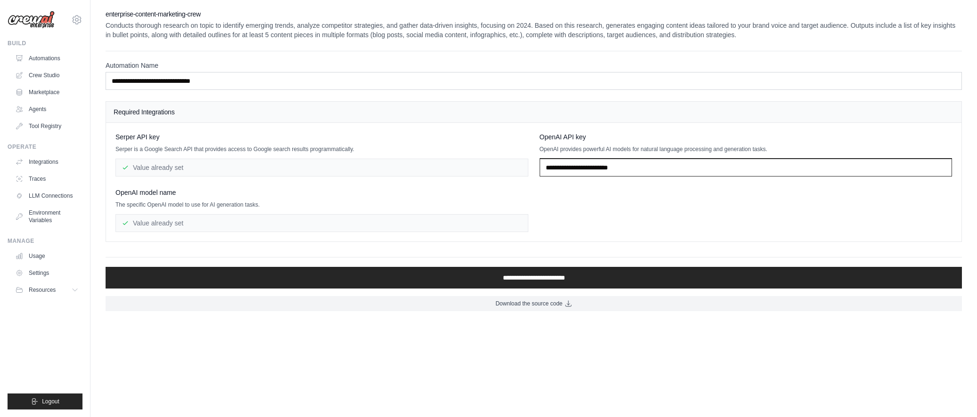
click at [590, 170] on input "text" at bounding box center [745, 168] width 413 height 18
click at [602, 162] on input "text" at bounding box center [745, 168] width 413 height 18
paste input "**********"
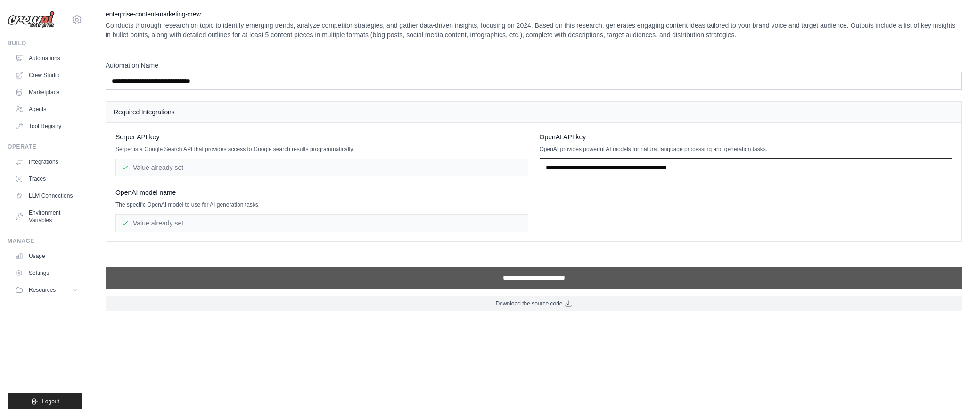
type input "**********"
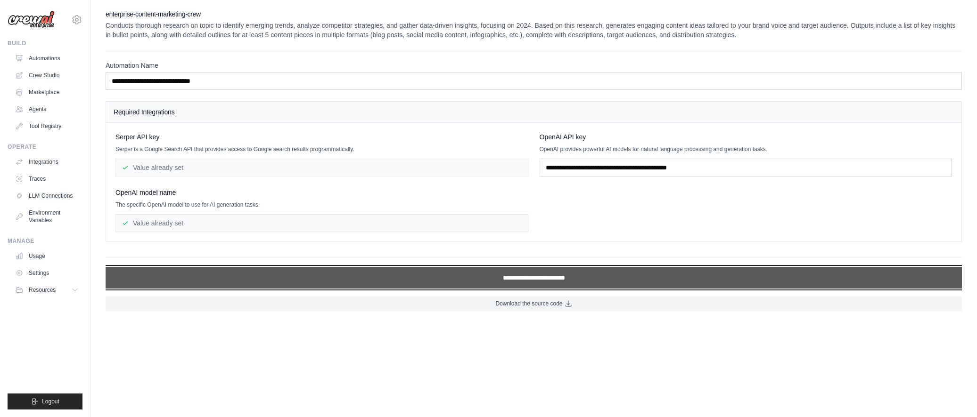
click at [396, 277] on input "**********" at bounding box center [534, 278] width 856 height 22
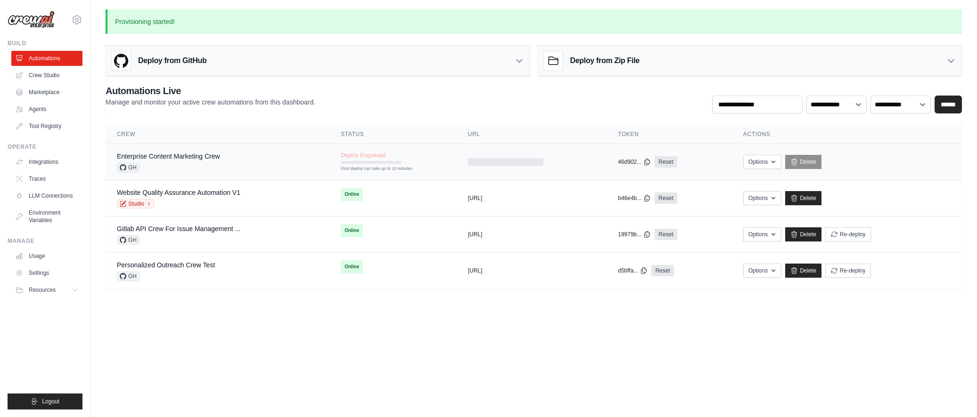
click at [124, 166] on icon at bounding box center [123, 167] width 7 height 7
click at [133, 169] on span "GH" at bounding box center [128, 167] width 23 height 9
click at [782, 157] on button "Options" at bounding box center [763, 162] width 38 height 14
click at [581, 359] on body "juan.vasquez@deerfieldgroup.com Settings Build Automations Crew Studio Resources" at bounding box center [488, 208] width 977 height 417
click at [781, 195] on button "Options" at bounding box center [763, 198] width 38 height 14
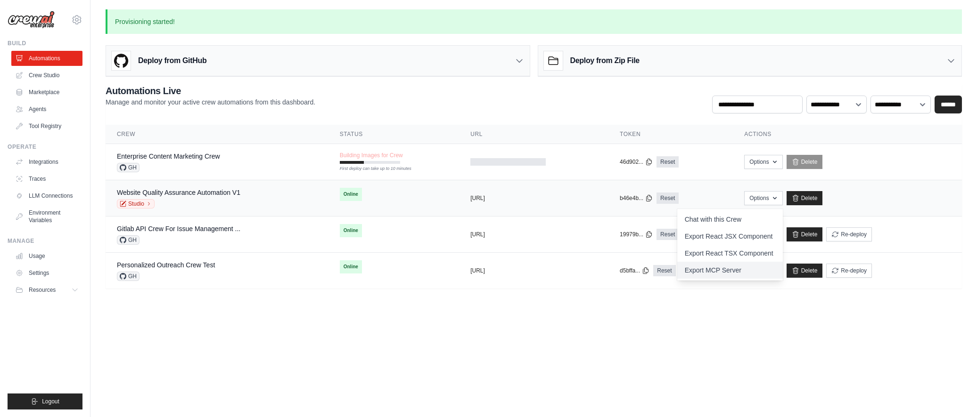
click at [751, 272] on link "Export MCP Server" at bounding box center [730, 270] width 106 height 17
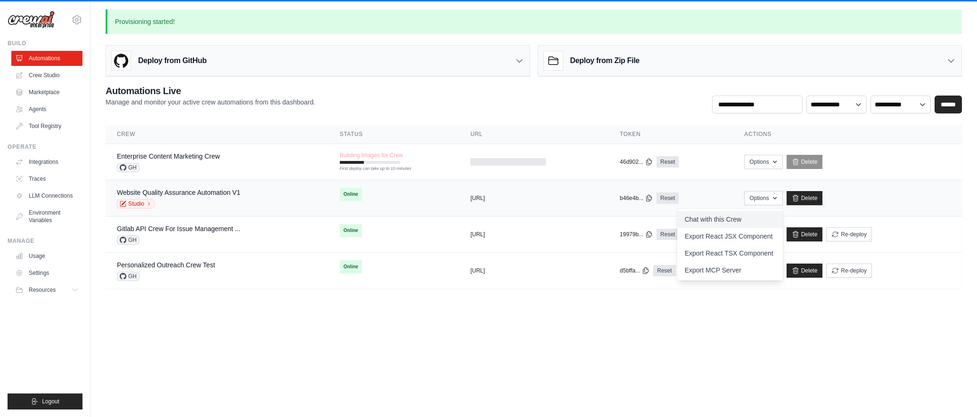
click at [720, 222] on link "Chat with this Crew" at bounding box center [730, 219] width 106 height 17
click at [302, 209] on td "Website Quality Assurance Automation V1 Studio" at bounding box center [217, 198] width 223 height 36
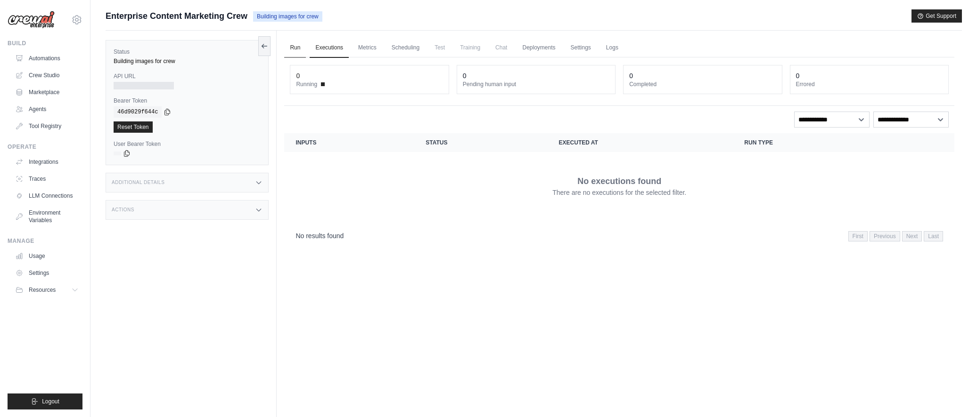
click at [292, 46] on link "Run" at bounding box center [295, 48] width 22 height 20
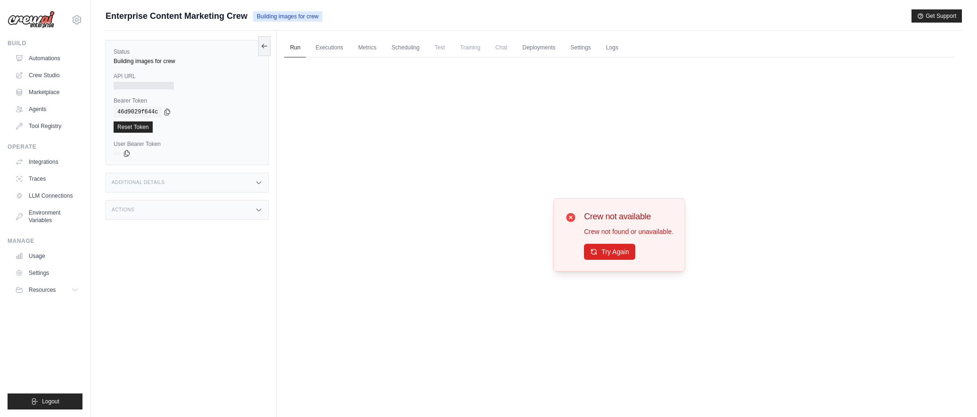
click at [257, 47] on div "Status Building images for crew API URL Bearer Token copied 46d9029f644c Reset …" at bounding box center [187, 102] width 163 height 125
click at [267, 42] on icon at bounding box center [265, 46] width 8 height 8
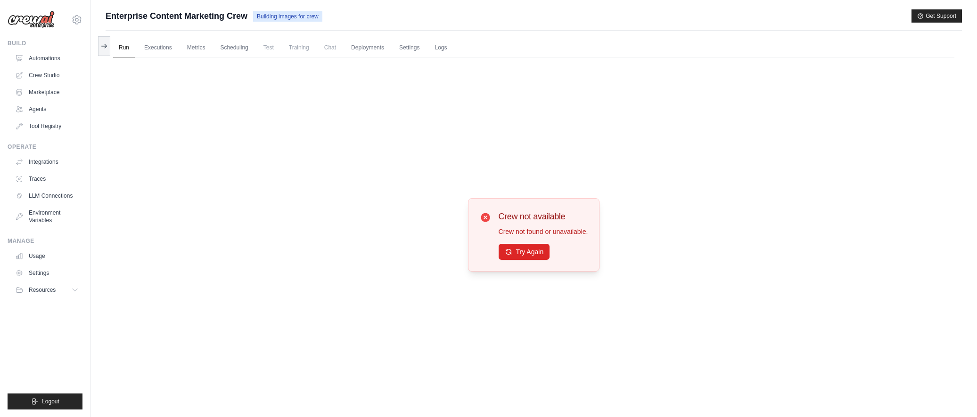
click at [199, 14] on span "Enterprise Content Marketing Crew" at bounding box center [177, 15] width 142 height 13
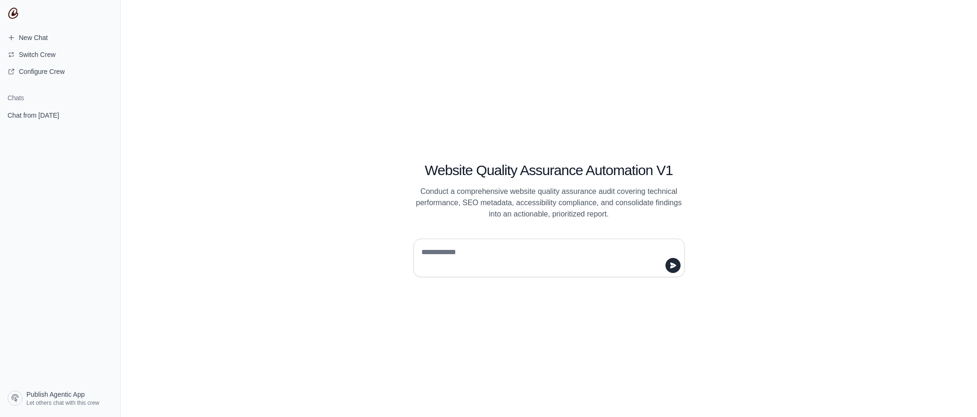
click at [442, 266] on textarea at bounding box center [545, 258] width 253 height 26
click at [521, 253] on textarea "To enrich screen reader interactions, please activate Accessibility in Grammarl…" at bounding box center [545, 258] width 253 height 26
click at [461, 257] on textarea "**********" at bounding box center [545, 258] width 253 height 26
click at [463, 257] on textarea "**********" at bounding box center [545, 258] width 253 height 26
type textarea "**********"
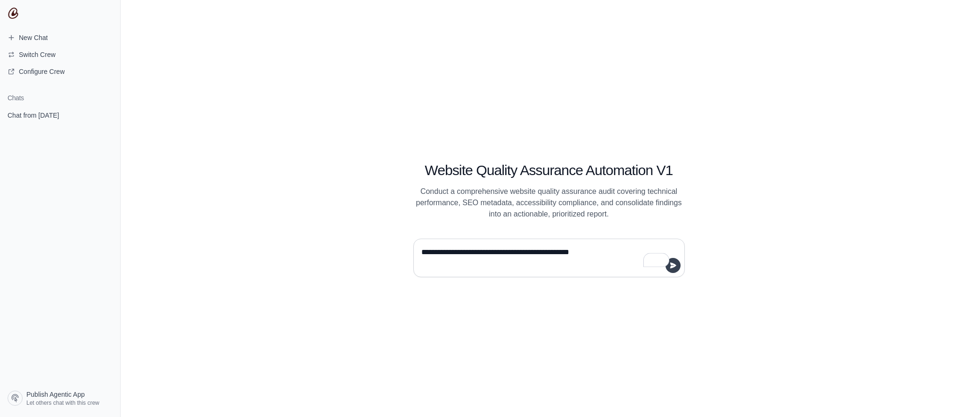
click at [674, 266] on icon "submit" at bounding box center [672, 265] width 6 height 6
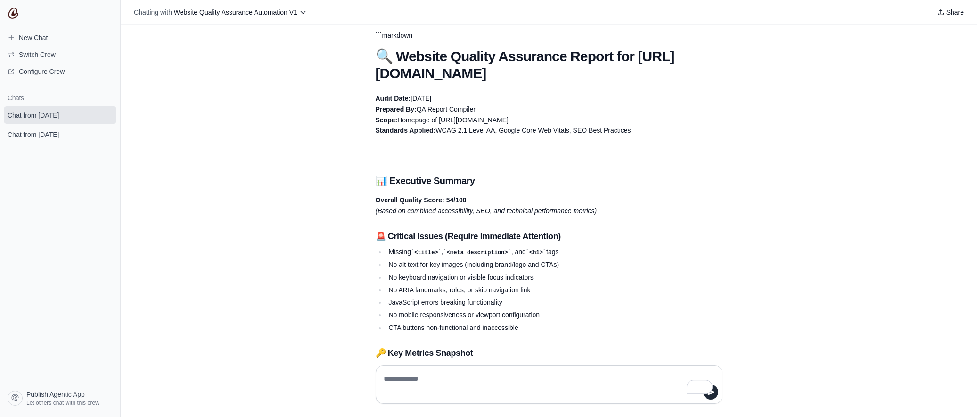
scroll to position [60, 0]
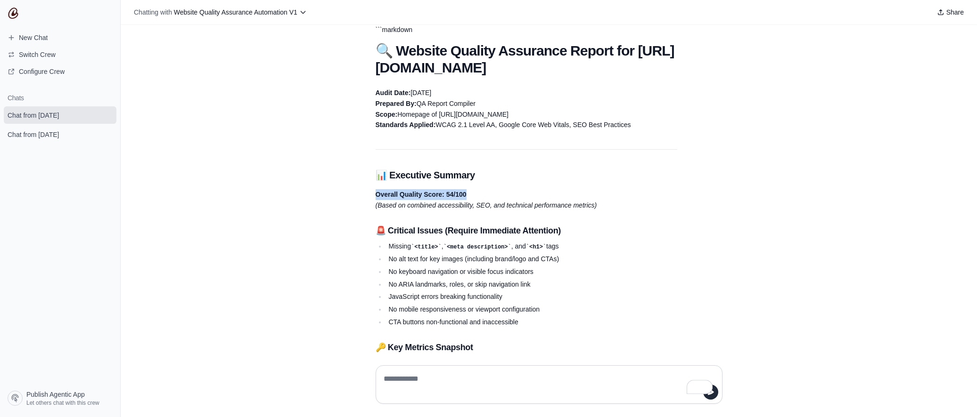
drag, startPoint x: 478, startPoint y: 194, endPoint x: 368, endPoint y: 195, distance: 109.8
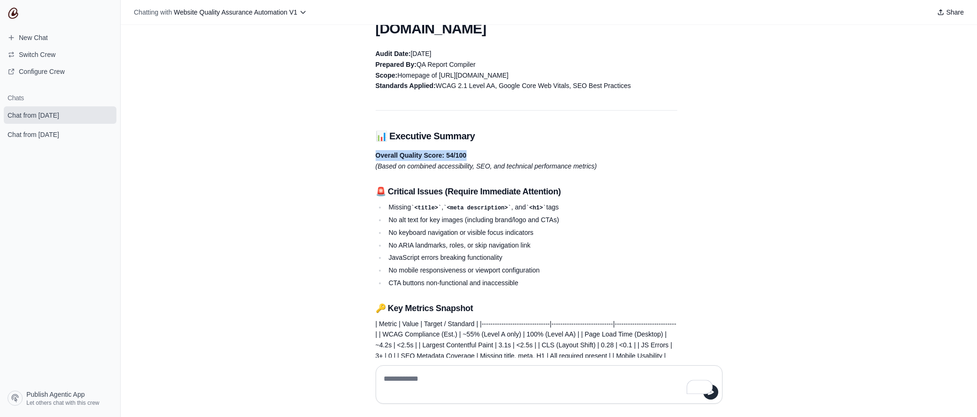
scroll to position [101, 0]
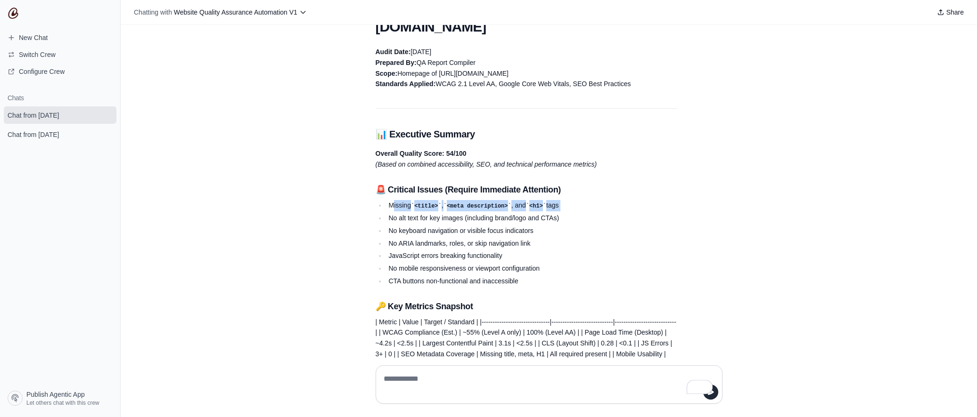
drag, startPoint x: 393, startPoint y: 205, endPoint x: 555, endPoint y: 212, distance: 162.2
click at [555, 212] on ul "Missing <title> , <meta description> , and <h1> tags No alt text for key images…" at bounding box center [525, 243] width 301 height 87
click at [574, 218] on li "No alt text for key images (including brand/logo and CTAs)" at bounding box center [531, 218] width 291 height 11
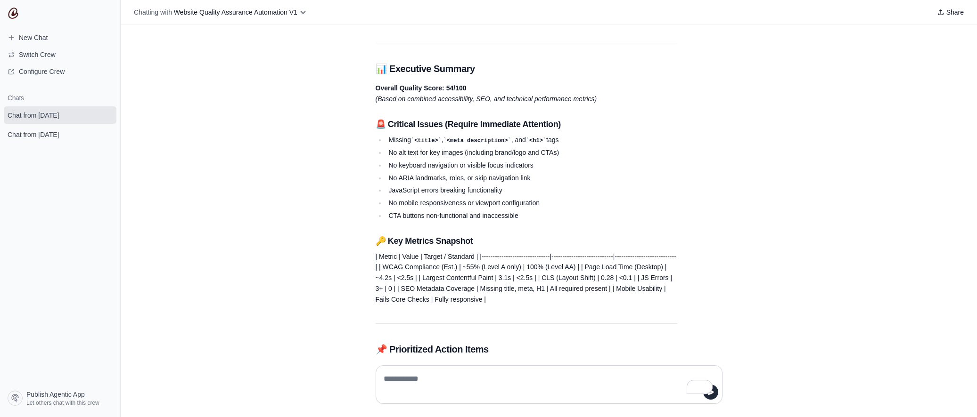
scroll to position [167, 0]
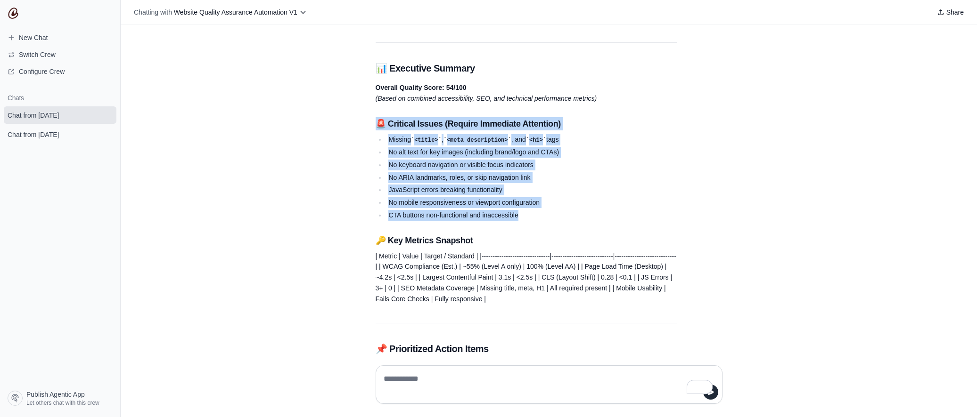
drag, startPoint x: 534, startPoint y: 219, endPoint x: 378, endPoint y: 126, distance: 181.4
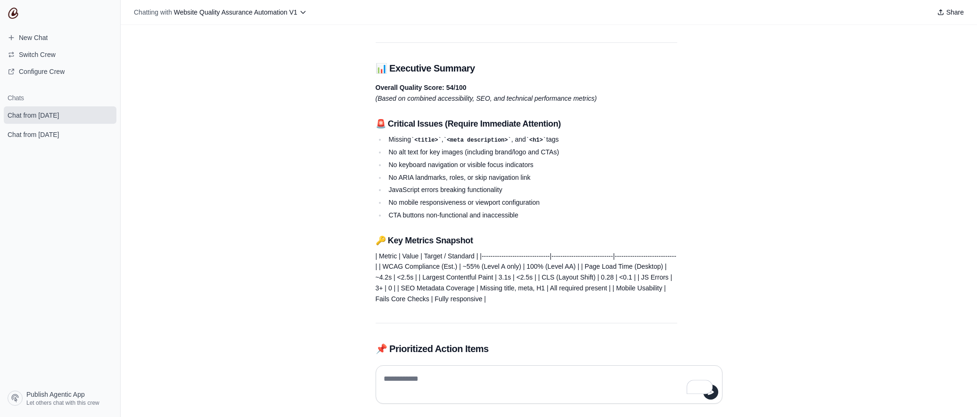
click at [366, 228] on div "can you do a full SEO review on [URL][DOMAIN_NAME] Got it – the crew is on it! …" at bounding box center [549, 191] width 856 height 333
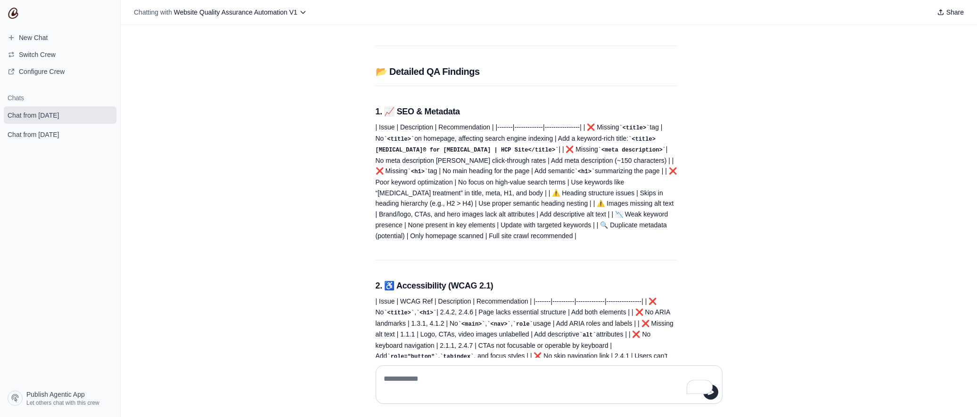
scroll to position [829, 0]
drag, startPoint x: 590, startPoint y: 158, endPoint x: 420, endPoint y: 167, distance: 170.3
click at [420, 167] on p "| Issue | Description | Recommendation | |-------|-------------|---------------…" at bounding box center [525, 180] width 301 height 119
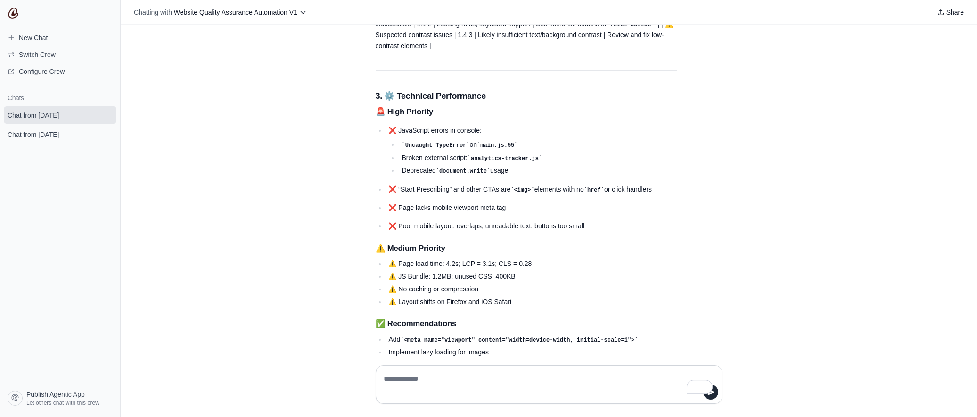
scroll to position [1185, 0]
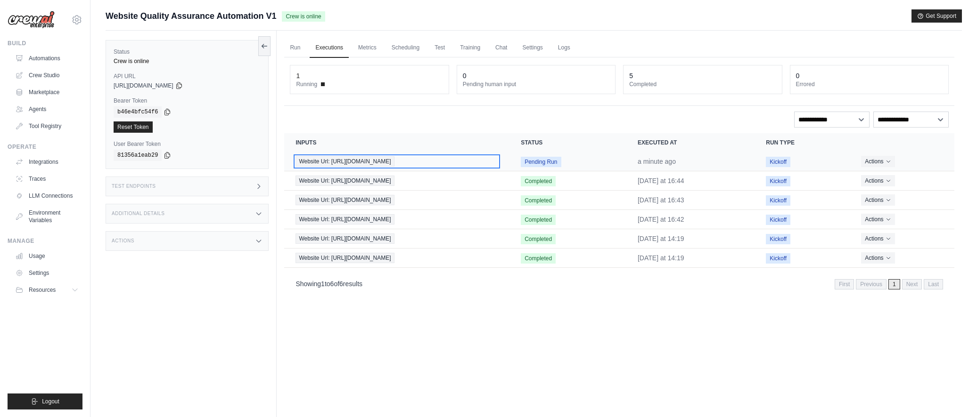
click at [397, 159] on div "Website Url: [URL][DOMAIN_NAME]" at bounding box center [396, 161] width 203 height 10
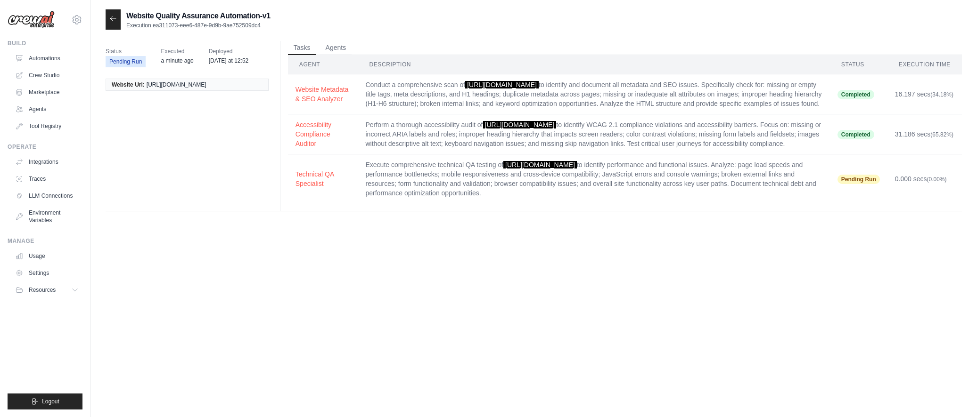
click at [365, 204] on td "Execute comprehensive technical QA testing of [URL][DOMAIN_NAME] to identify pe…" at bounding box center [594, 179] width 472 height 49
click at [873, 184] on span "Pending Run" at bounding box center [858, 179] width 42 height 9
click at [562, 155] on td "Perform a thorough accessibility audit of [URL][DOMAIN_NAME] to identify WCAG 2…" at bounding box center [594, 134] width 472 height 40
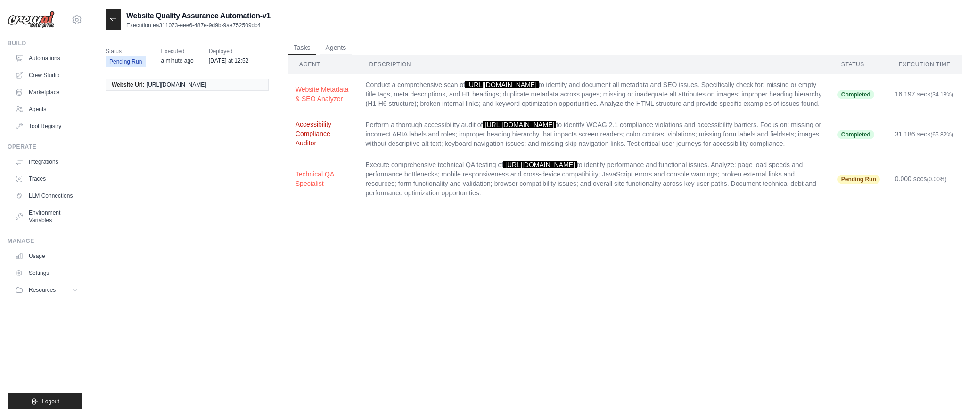
click at [327, 148] on button "Accessibility Compliance Auditor" at bounding box center [322, 134] width 55 height 28
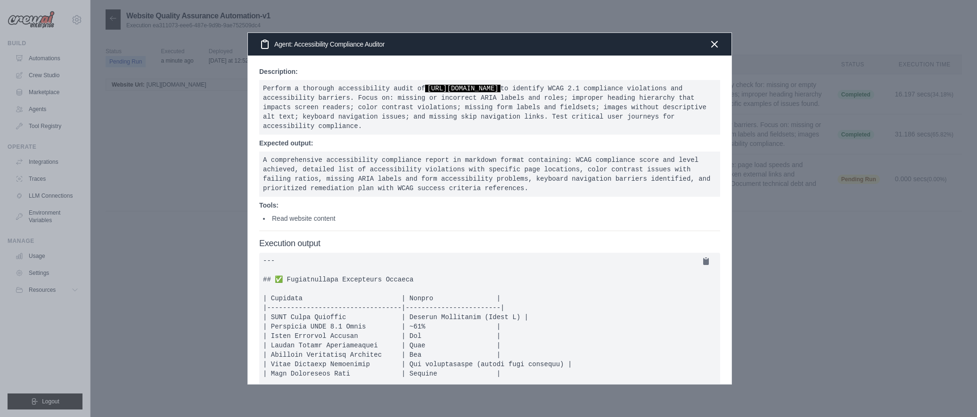
scroll to position [60, 0]
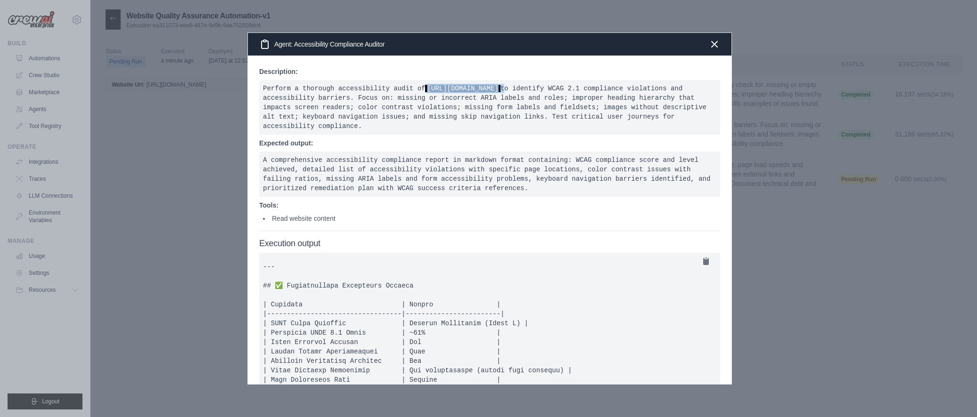
drag, startPoint x: 431, startPoint y: 86, endPoint x: 514, endPoint y: 90, distance: 83.9
click at [515, 90] on pre "Perform a thorough accessibility audit of [URL][DOMAIN_NAME] to identify WCAG 2…" at bounding box center [489, 107] width 461 height 55
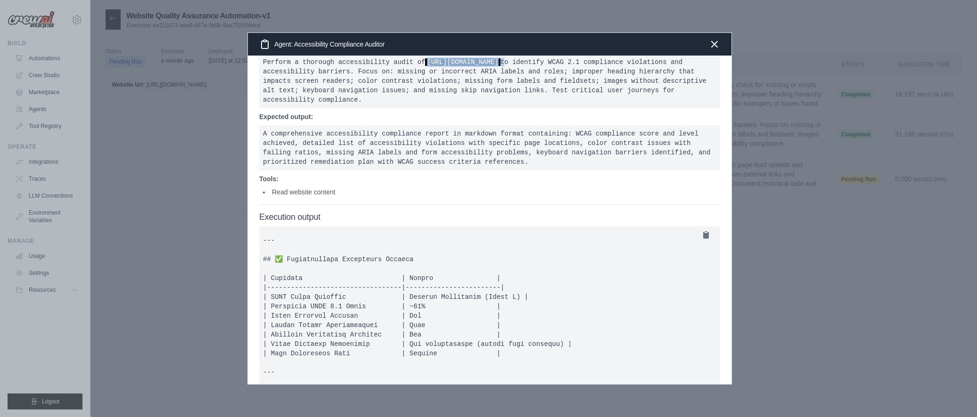
scroll to position [0, 0]
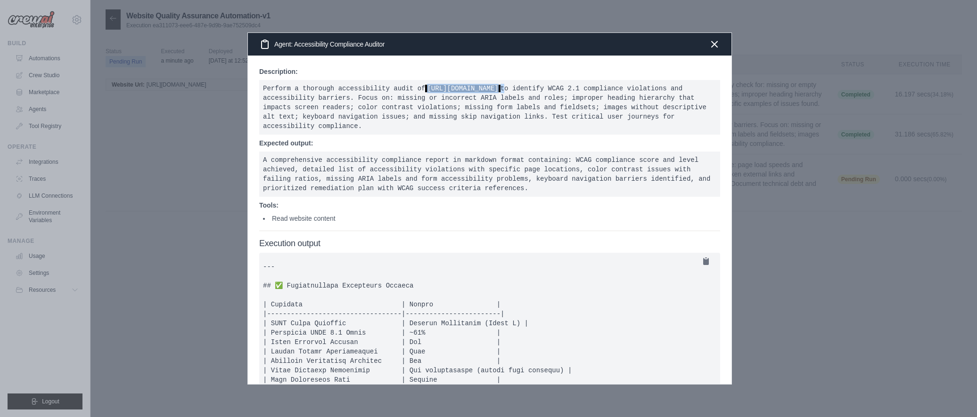
drag, startPoint x: 371, startPoint y: 128, endPoint x: 257, endPoint y: 84, distance: 122.4
click at [256, 84] on div "Description: Perform a thorough accessibility audit of [URL][DOMAIN_NAME] to id…" at bounding box center [489, 220] width 483 height 328
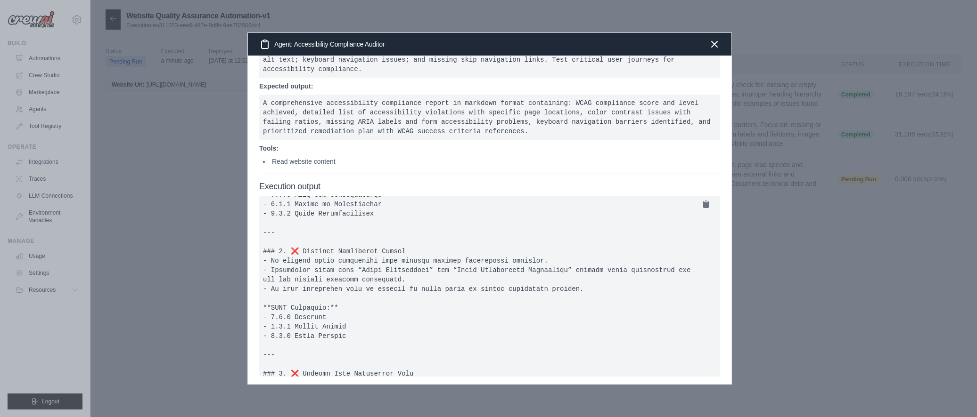
scroll to position [654, 0]
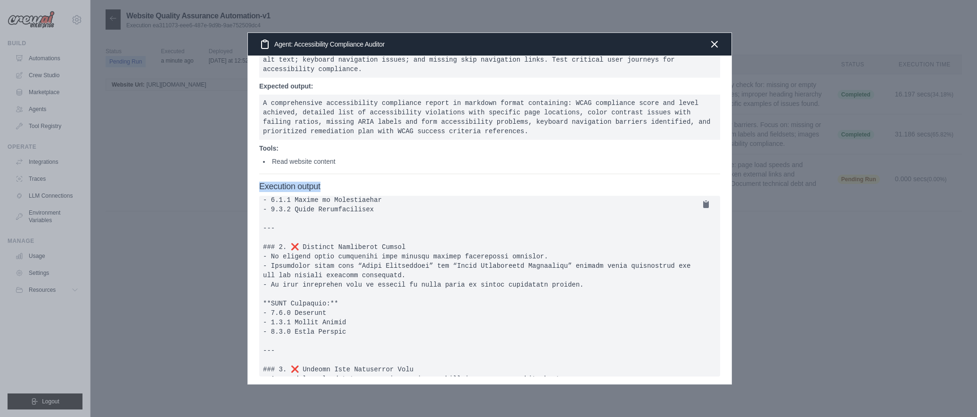
drag, startPoint x: 259, startPoint y: 185, endPoint x: 325, endPoint y: 184, distance: 66.4
click at [325, 184] on h4 "Execution output" at bounding box center [489, 187] width 461 height 10
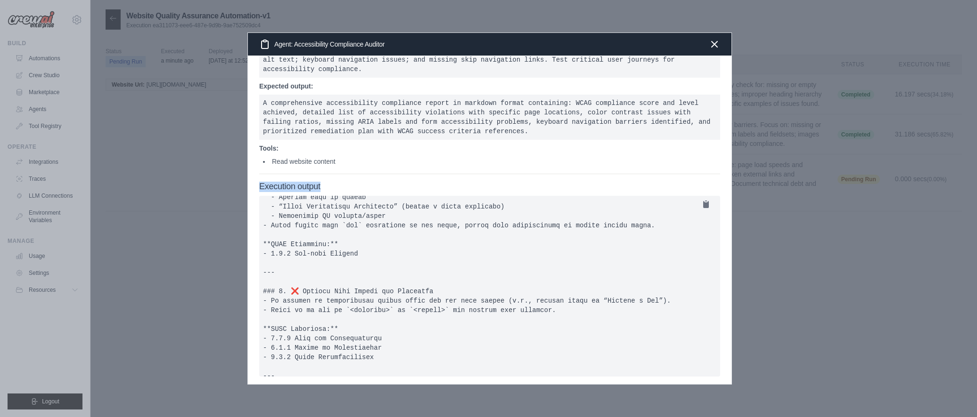
scroll to position [503, 0]
click at [711, 41] on icon "button" at bounding box center [714, 44] width 6 height 6
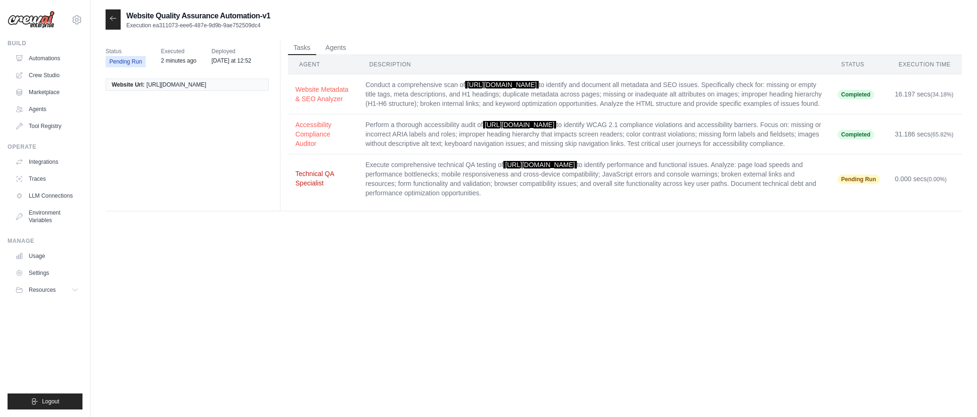
click at [318, 188] on button "Technical QA Specialist" at bounding box center [322, 178] width 55 height 19
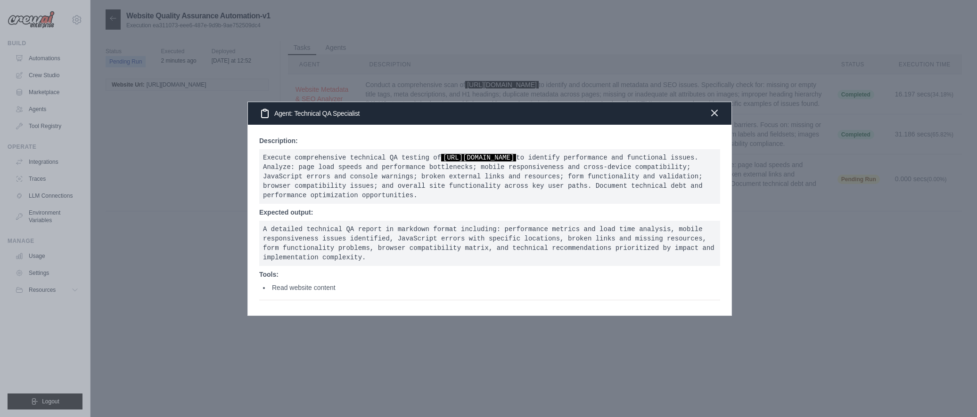
click at [712, 111] on icon "button" at bounding box center [714, 113] width 6 height 6
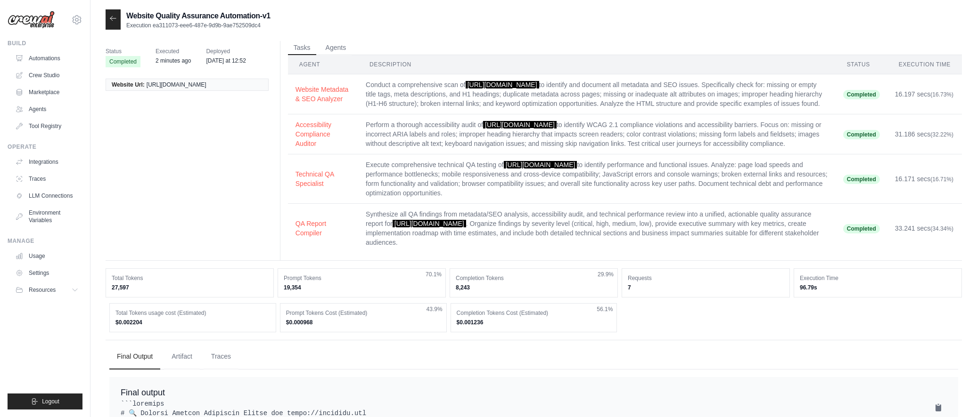
click at [111, 19] on icon at bounding box center [113, 18] width 6 height 4
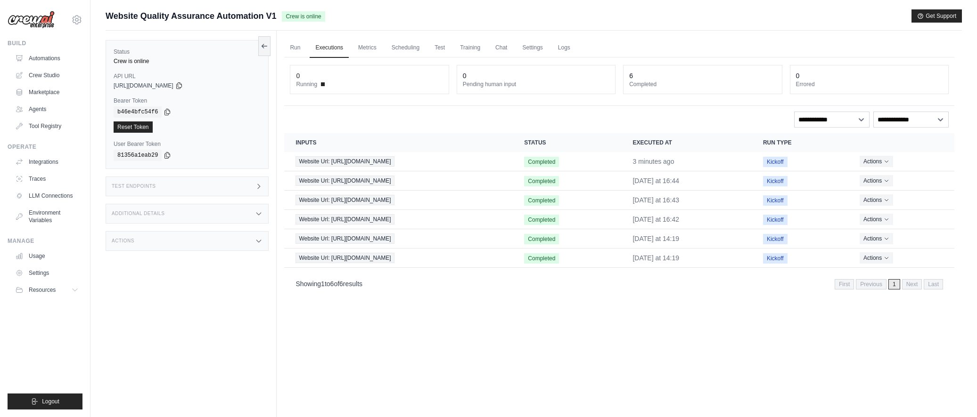
drag, startPoint x: 113, startPoint y: 88, endPoint x: 193, endPoint y: 89, distance: 79.6
click at [173, 89] on span "[URL][DOMAIN_NAME]" at bounding box center [144, 86] width 60 height 8
click at [243, 188] on div "Test Endpoints" at bounding box center [187, 187] width 163 height 20
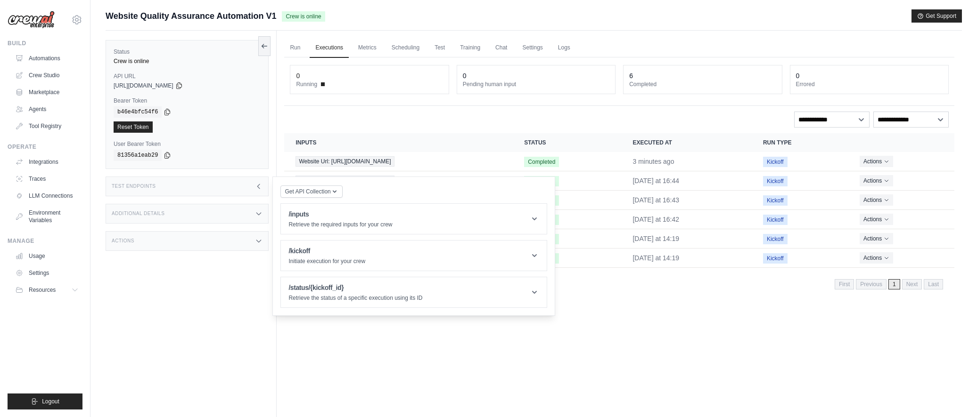
click at [247, 211] on div "Additional Details" at bounding box center [187, 214] width 163 height 20
click at [196, 296] on div "Actions" at bounding box center [187, 297] width 163 height 20
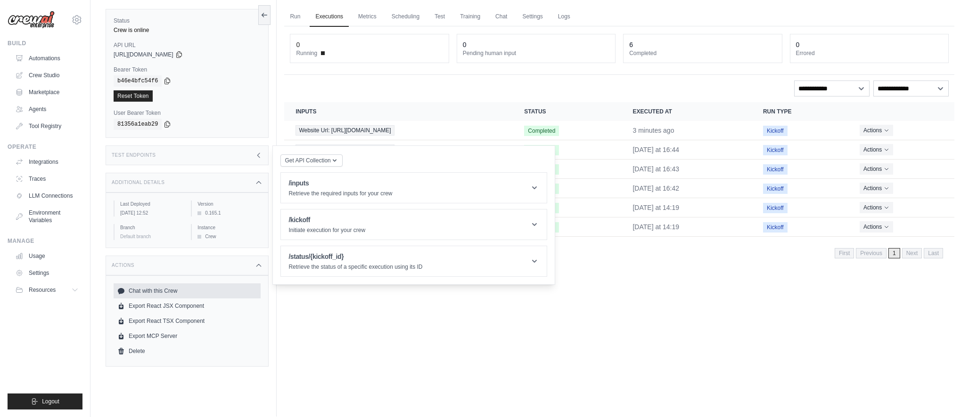
scroll to position [33, 0]
click at [289, 12] on link "Run" at bounding box center [295, 15] width 22 height 20
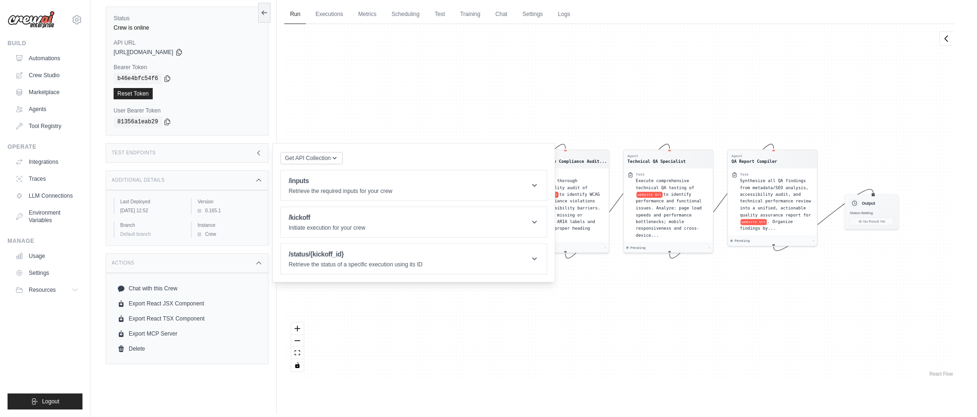
click at [374, 136] on div "Agent Website Metadata & SEO Analyze... Task Conduct a comprehensive scan of we…" at bounding box center [619, 201] width 670 height 355
click at [546, 306] on div "Agent Website Metadata & SEO Analyze... Task Conduct a comprehensive scan of we…" at bounding box center [619, 201] width 670 height 355
click at [261, 155] on icon at bounding box center [259, 153] width 8 height 8
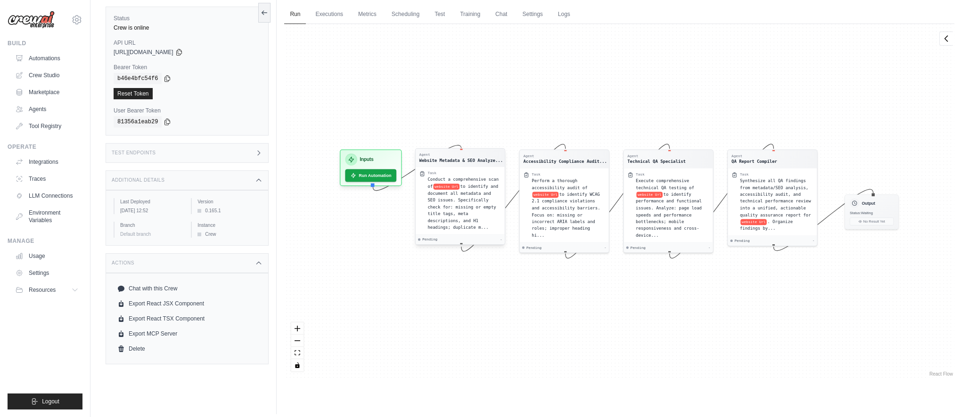
click at [474, 219] on span "to identify and document all metadata and SEO issues. Specifically check for: m…" at bounding box center [463, 207] width 71 height 46
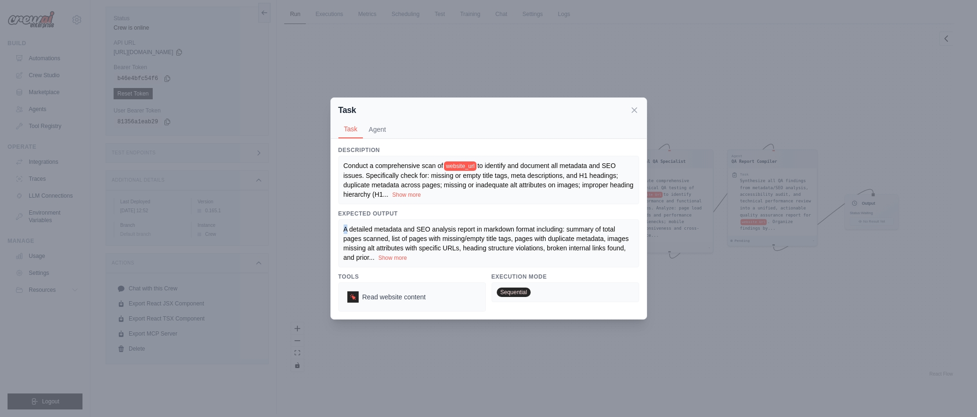
click at [474, 219] on div "Expected Output A detailed metadata and SEO analysis report in markdown format …" at bounding box center [488, 238] width 301 height 57
click at [421, 193] on button "Show more" at bounding box center [406, 195] width 29 height 8
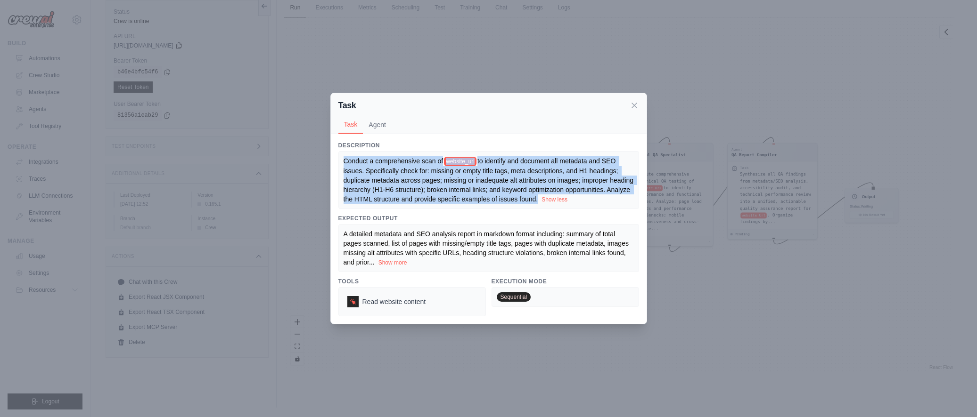
drag, startPoint x: 383, startPoint y: 203, endPoint x: 320, endPoint y: 147, distance: 84.8
click at [320, 147] on div "Task Task Agent Description Conduct a comprehensive scan of website_url to iden…" at bounding box center [488, 208] width 977 height 417
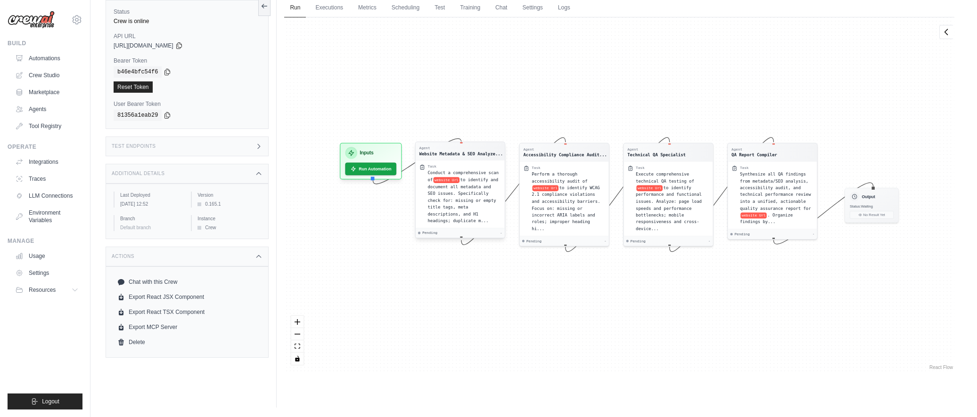
click at [462, 161] on div "Task Conduct a comprehensive scan of website Url to identify and document all m…" at bounding box center [459, 194] width 89 height 68
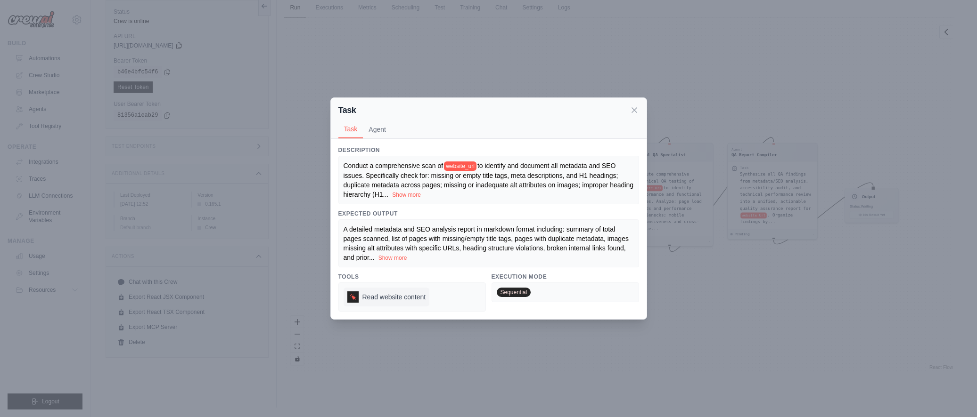
click at [357, 298] on div at bounding box center [352, 297] width 11 height 11
click at [380, 298] on span "Read website content" at bounding box center [394, 297] width 64 height 9
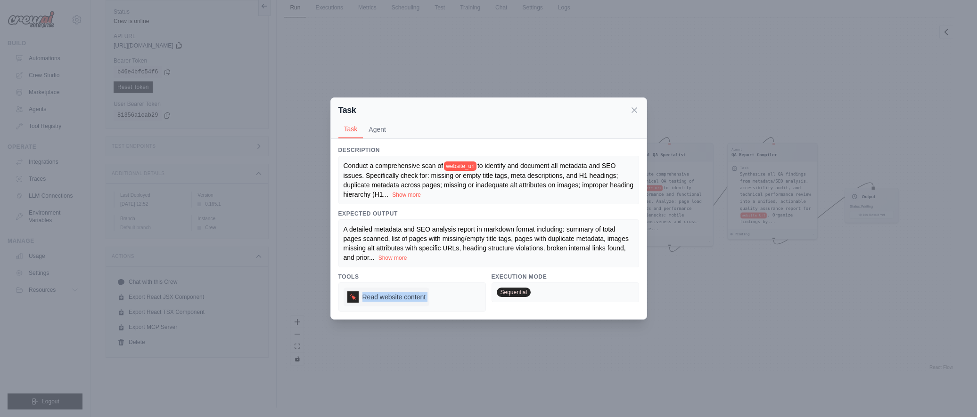
click at [380, 298] on span "Read website content" at bounding box center [394, 297] width 64 height 9
click at [632, 112] on icon at bounding box center [634, 109] width 5 height 5
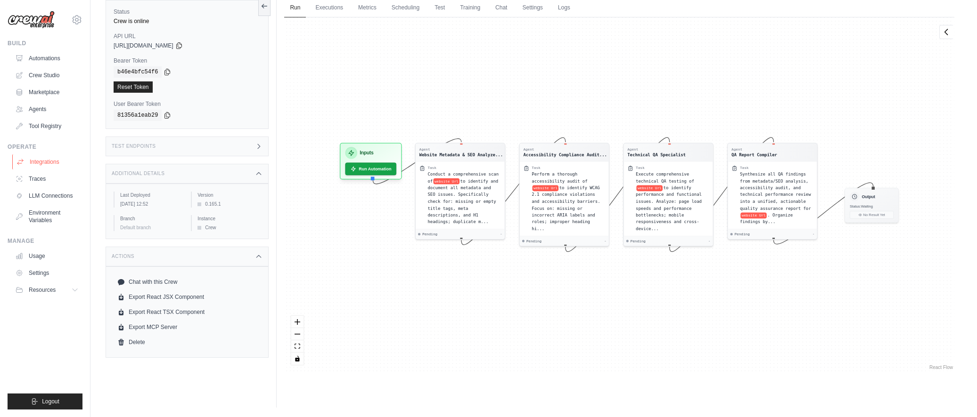
click at [52, 167] on link "Integrations" at bounding box center [47, 162] width 71 height 15
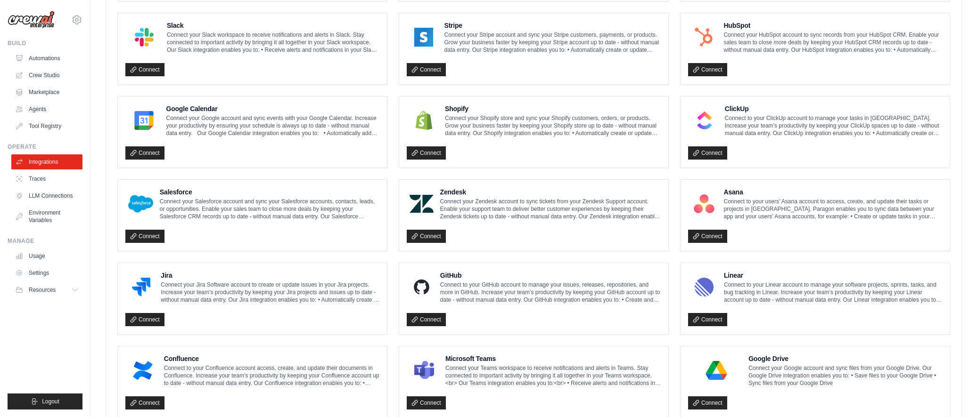
scroll to position [351, 0]
